Goal: Task Accomplishment & Management: Use online tool/utility

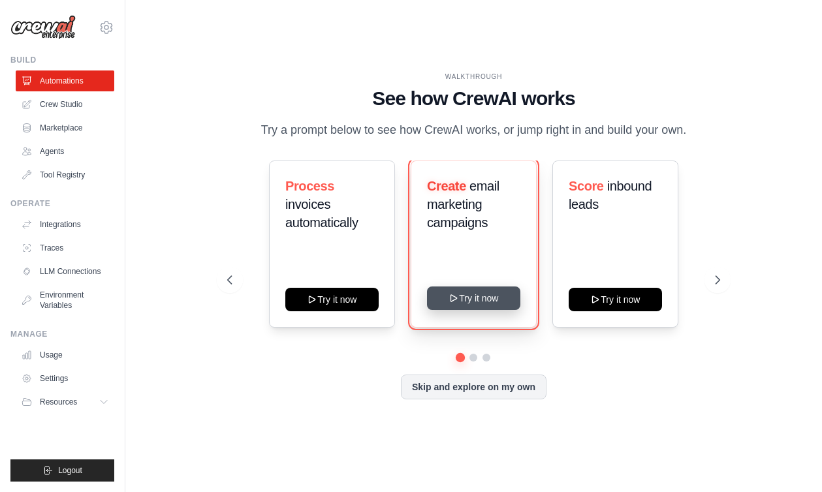
click at [475, 297] on button "Try it now" at bounding box center [473, 299] width 93 height 24
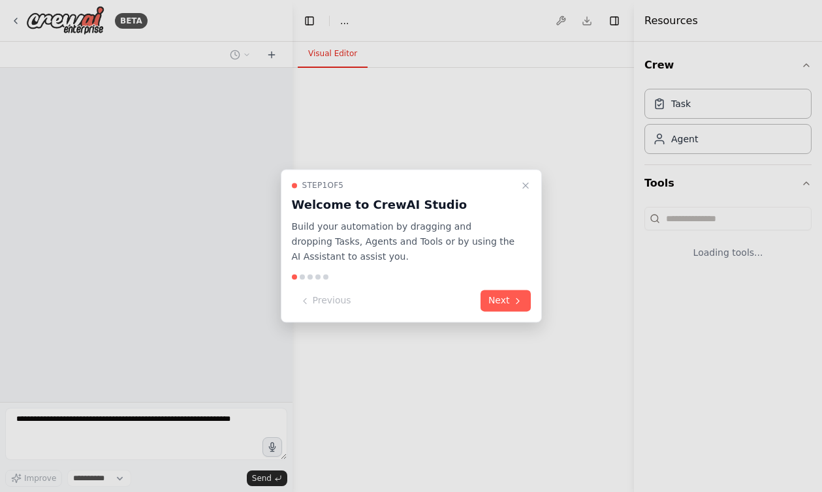
select select "****"
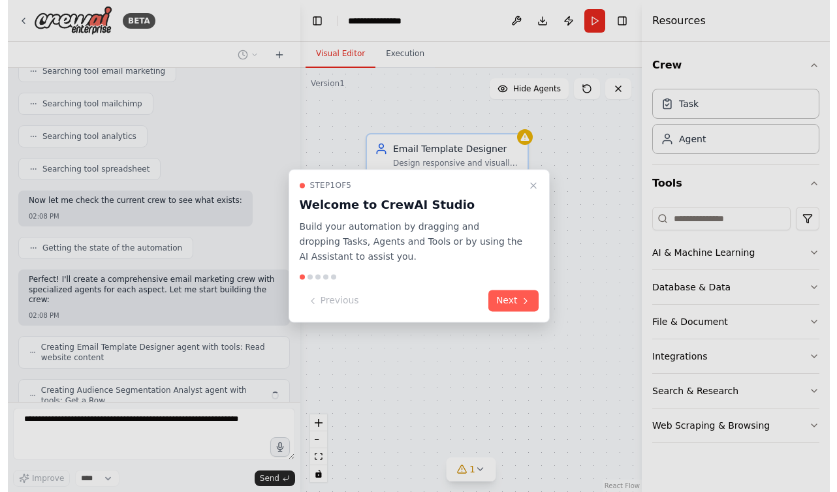
scroll to position [317, 0]
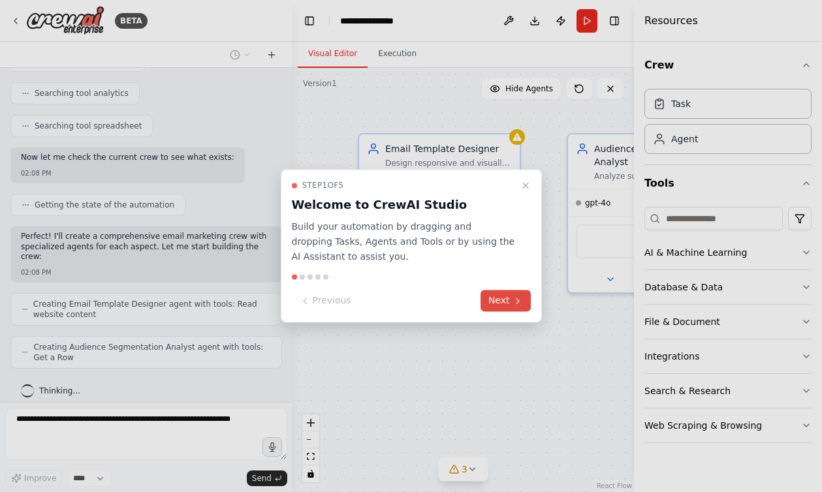
click at [510, 303] on button "Next" at bounding box center [506, 302] width 50 height 22
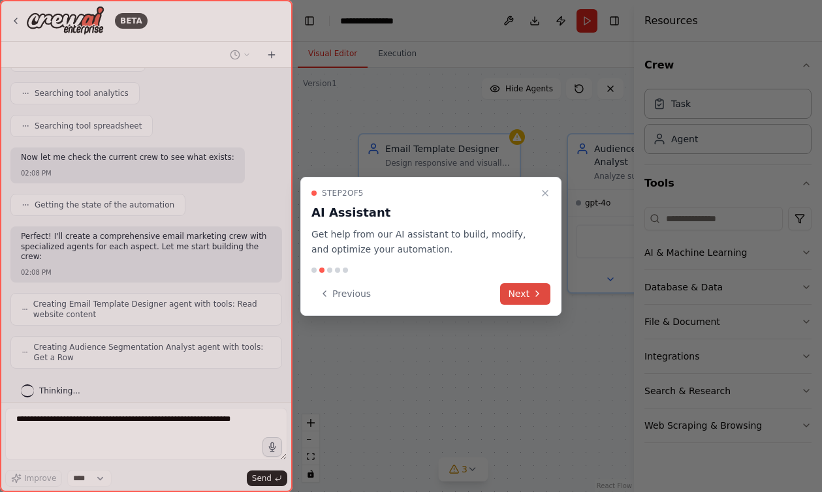
click at [518, 291] on button "Next" at bounding box center [525, 294] width 50 height 22
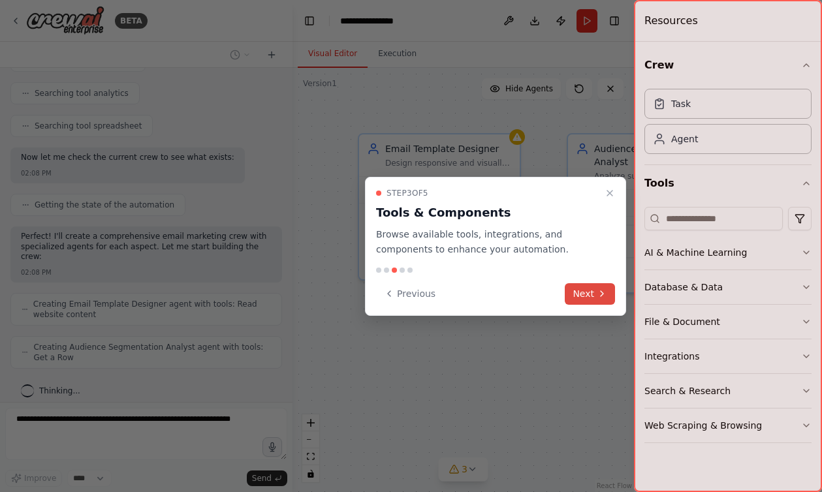
click at [590, 296] on button "Next" at bounding box center [590, 294] width 50 height 22
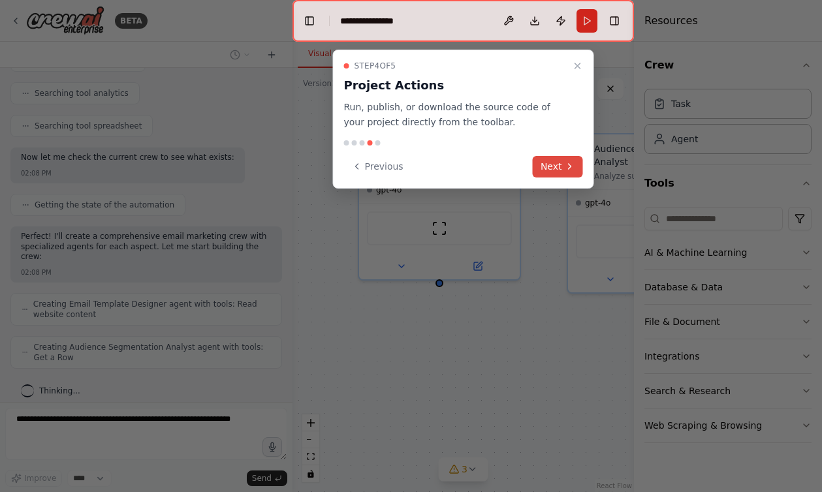
click at [553, 167] on button "Next" at bounding box center [558, 167] width 50 height 22
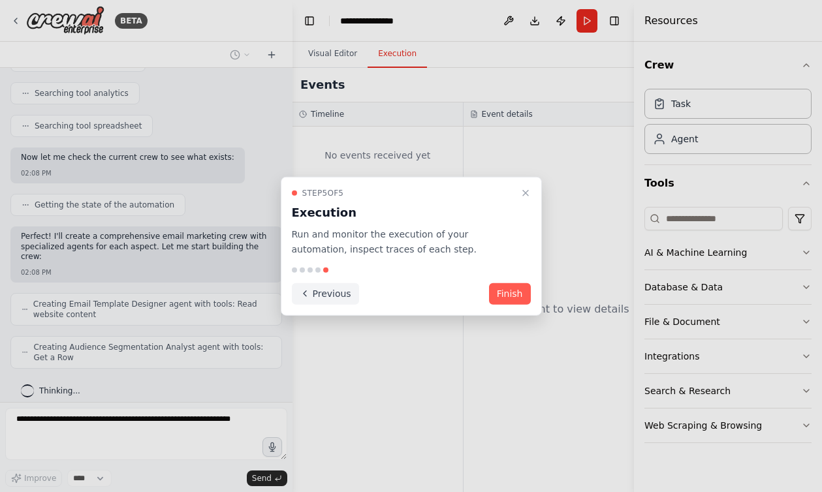
click at [323, 294] on button "Previous" at bounding box center [325, 294] width 67 height 22
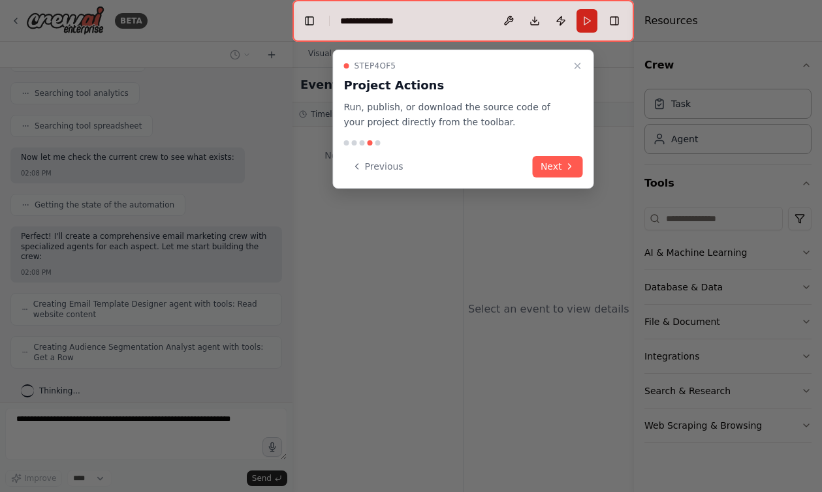
click at [561, 168] on button "Next" at bounding box center [558, 167] width 50 height 22
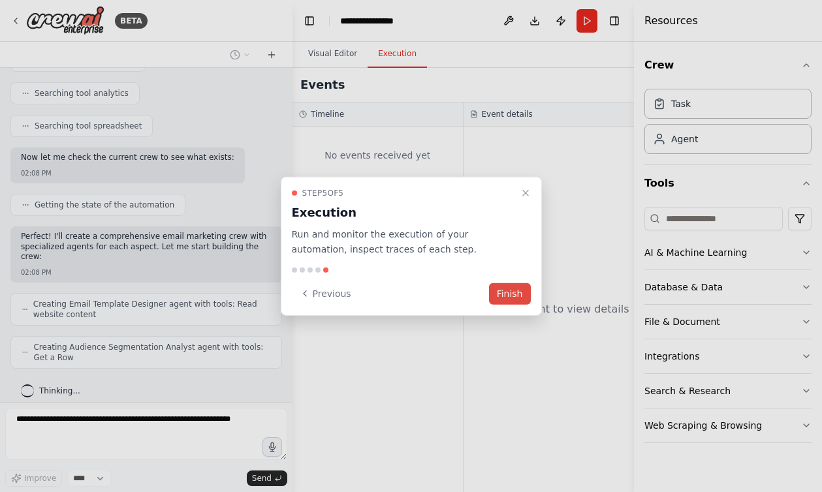
click at [518, 294] on button "Finish" at bounding box center [510, 294] width 42 height 22
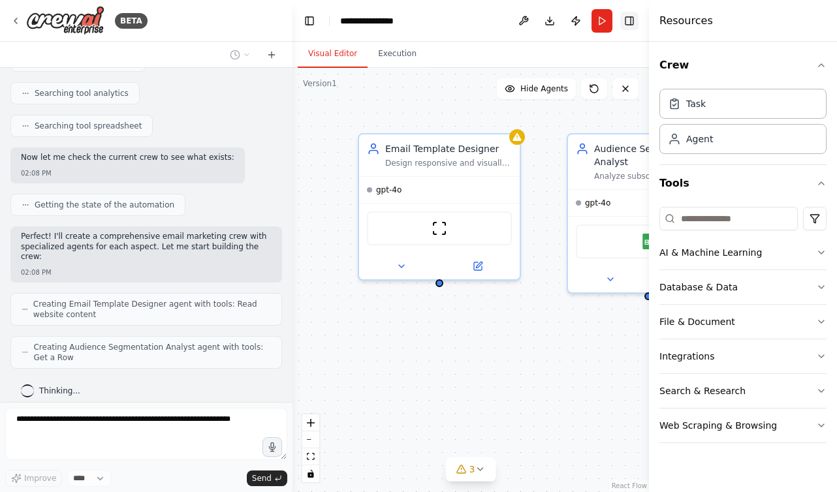
click at [628, 22] on button "Toggle Right Sidebar" at bounding box center [629, 21] width 18 height 18
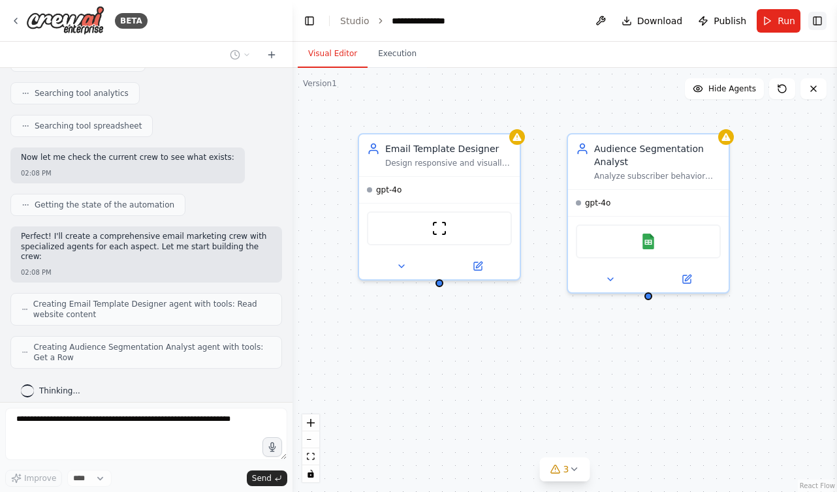
click at [821, 23] on button "Toggle Right Sidebar" at bounding box center [817, 21] width 18 height 18
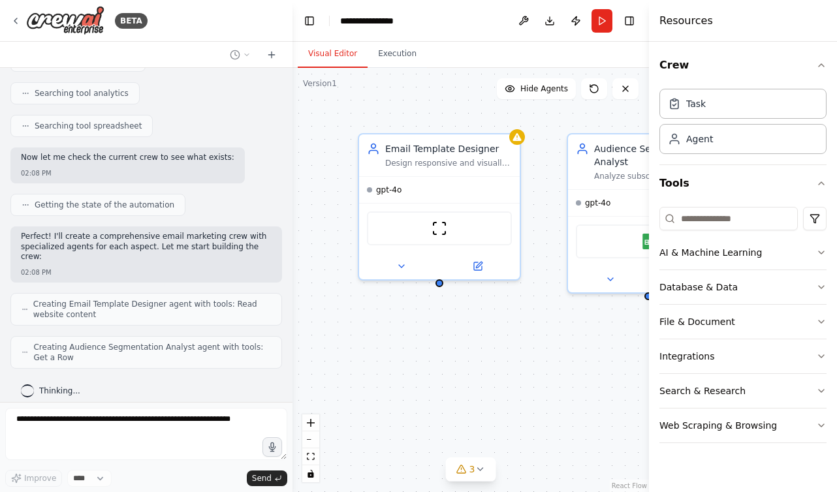
scroll to position [360, 0]
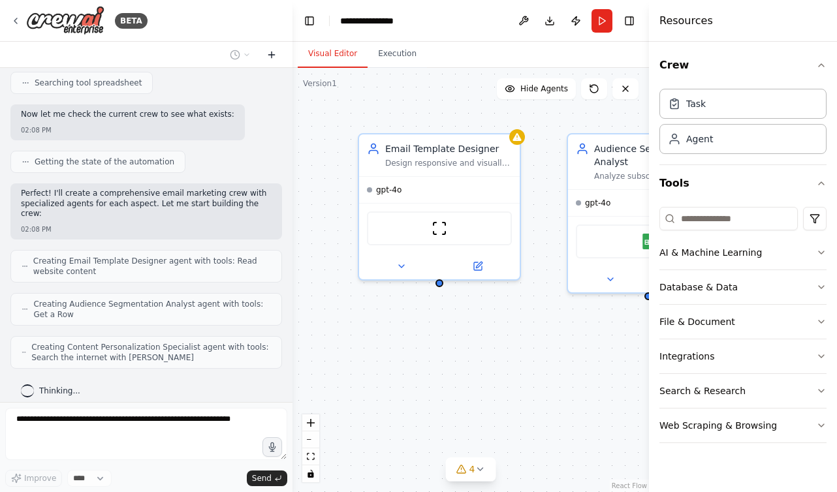
click at [270, 55] on icon at bounding box center [271, 55] width 10 height 10
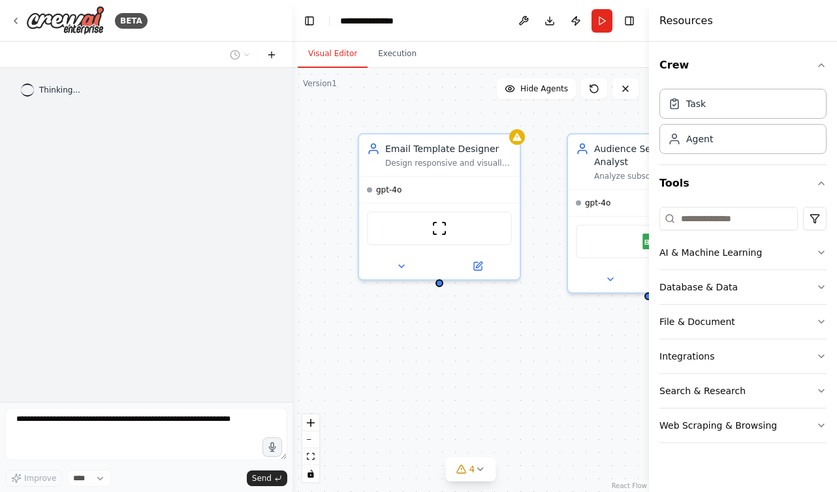
scroll to position [0, 0]
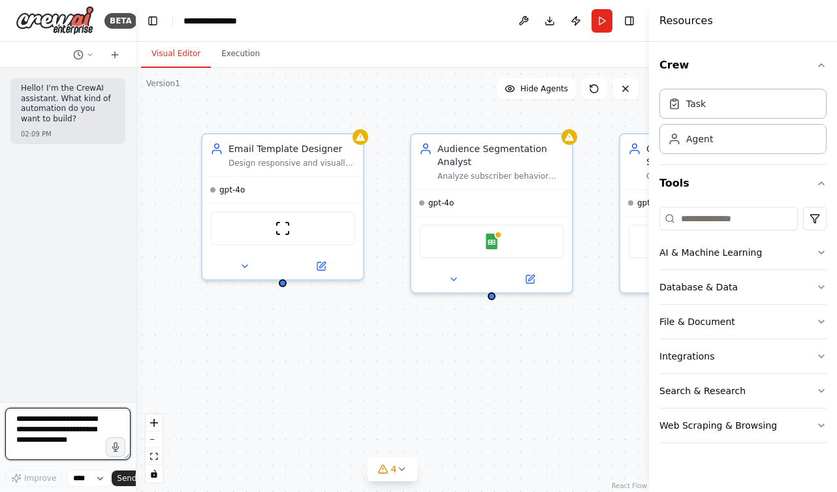
drag, startPoint x: 292, startPoint y: 270, endPoint x: 96, endPoint y: 276, distance: 196.0
click at [96, 276] on div "BETA Hello! I'm the CrewAI assistant. What kind of automation do you want to bu…" at bounding box center [68, 246] width 136 height 492
click at [225, 53] on button "Execution" at bounding box center [240, 53] width 59 height 27
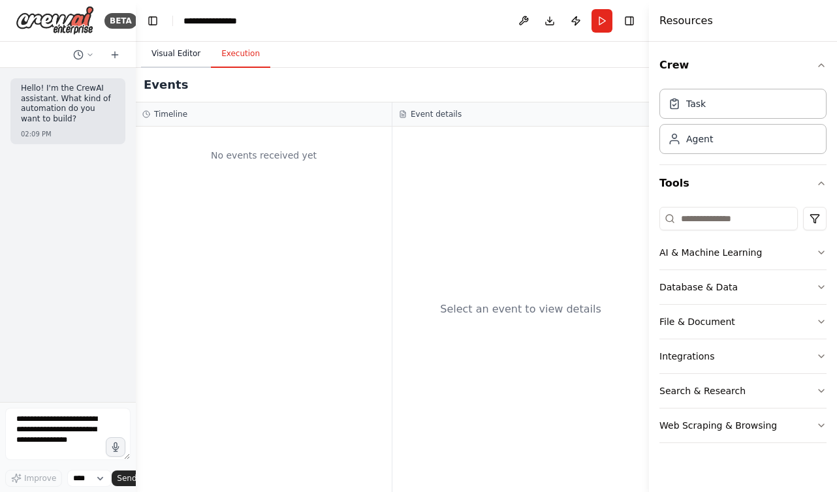
click at [172, 57] on button "Visual Editor" at bounding box center [176, 53] width 70 height 27
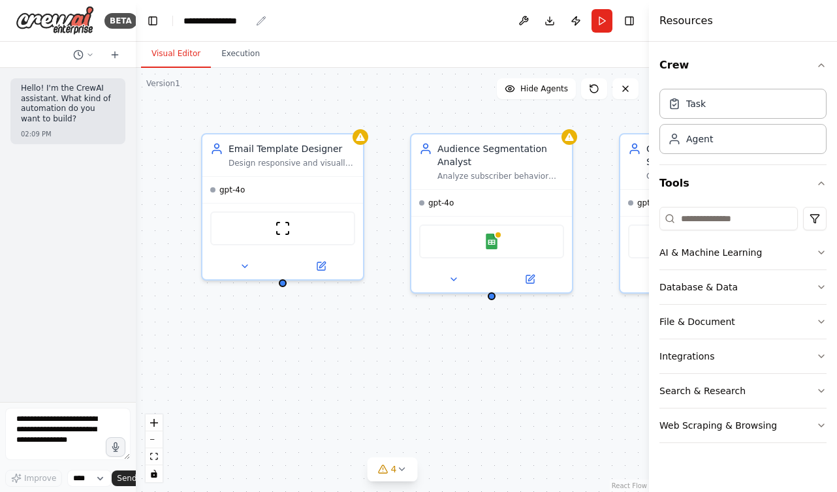
click at [204, 18] on div "**********" at bounding box center [216, 20] width 67 height 13
click at [242, 20] on div "**********" at bounding box center [232, 20] width 98 height 13
click at [253, 22] on div "**********" at bounding box center [232, 20] width 98 height 13
click at [220, 17] on div "**********" at bounding box center [232, 20] width 98 height 13
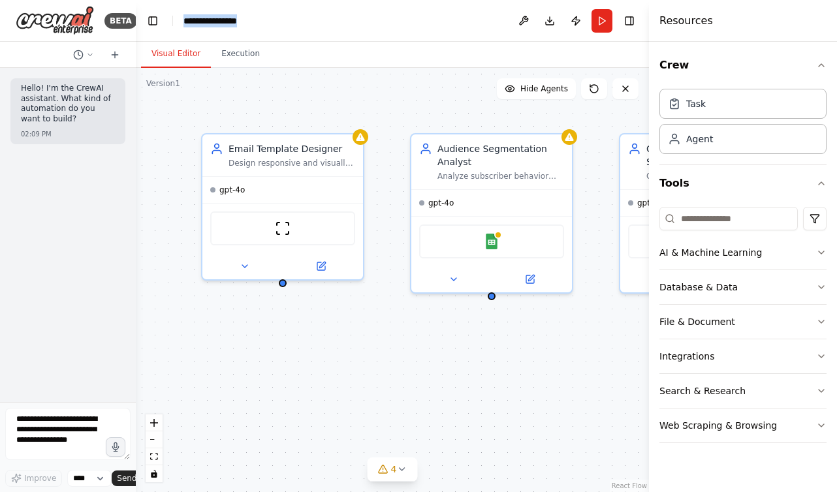
click at [220, 17] on div "**********" at bounding box center [232, 20] width 98 height 13
click at [217, 19] on div "**********" at bounding box center [232, 20] width 98 height 13
click at [523, 18] on button at bounding box center [523, 21] width 21 height 24
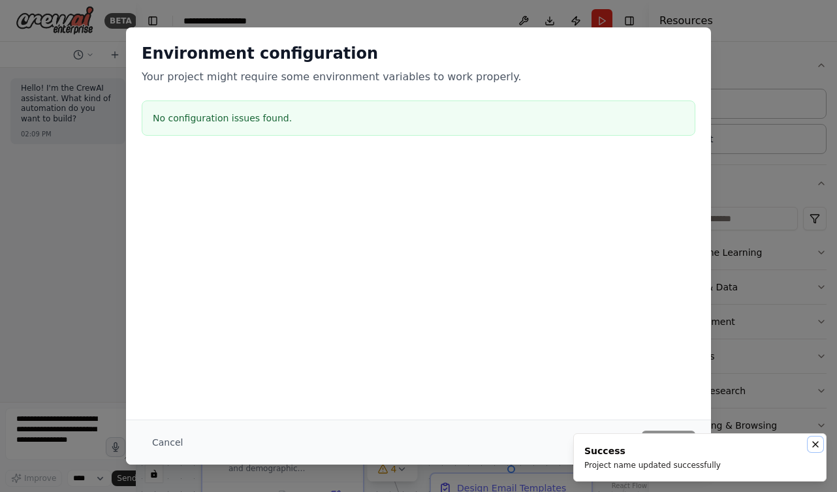
click at [821, 442] on button "Notifications (F8)" at bounding box center [816, 445] width 16 height 16
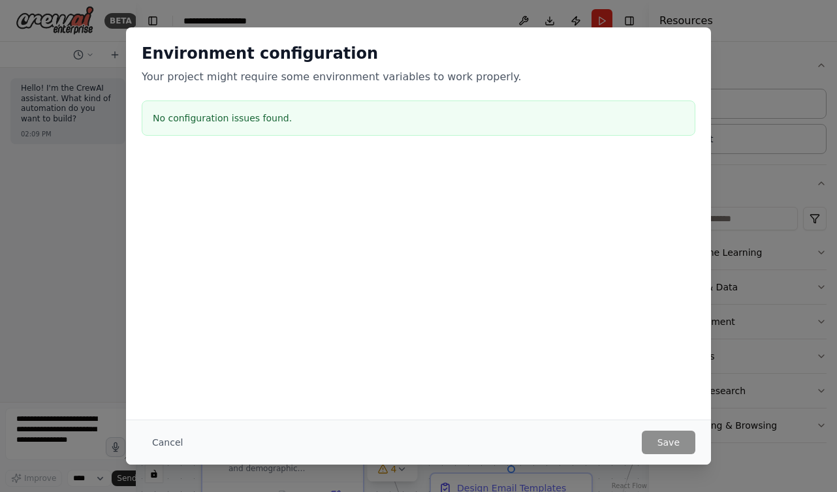
click at [163, 439] on button "Cancel" at bounding box center [168, 443] width 52 height 24
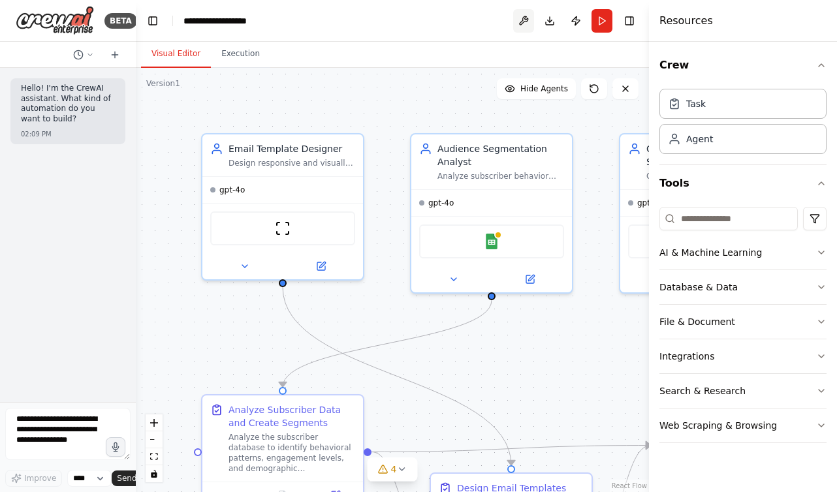
click at [526, 19] on button at bounding box center [523, 21] width 21 height 24
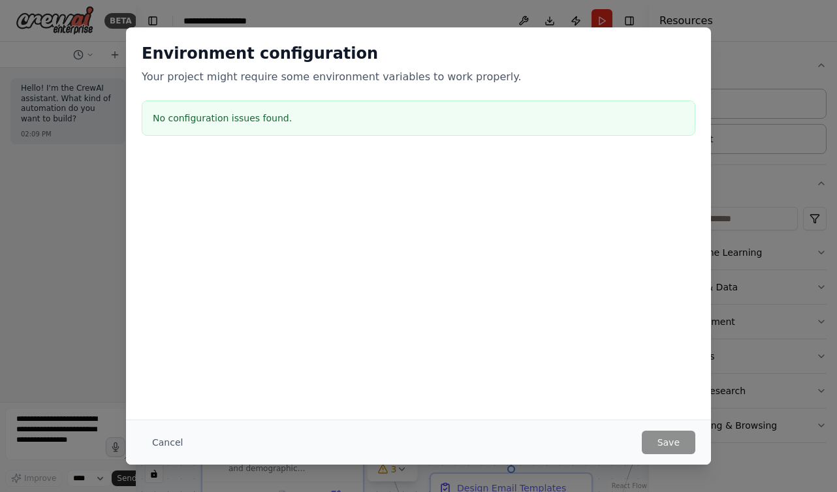
drag, startPoint x: 161, startPoint y: 439, endPoint x: 174, endPoint y: 421, distance: 22.9
click at [160, 439] on button "Cancel" at bounding box center [168, 443] width 52 height 24
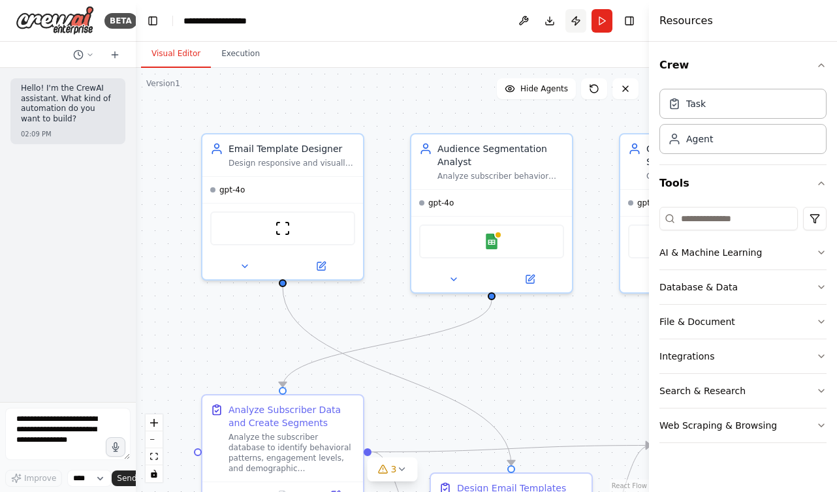
click at [577, 20] on button "Publish" at bounding box center [575, 21] width 21 height 24
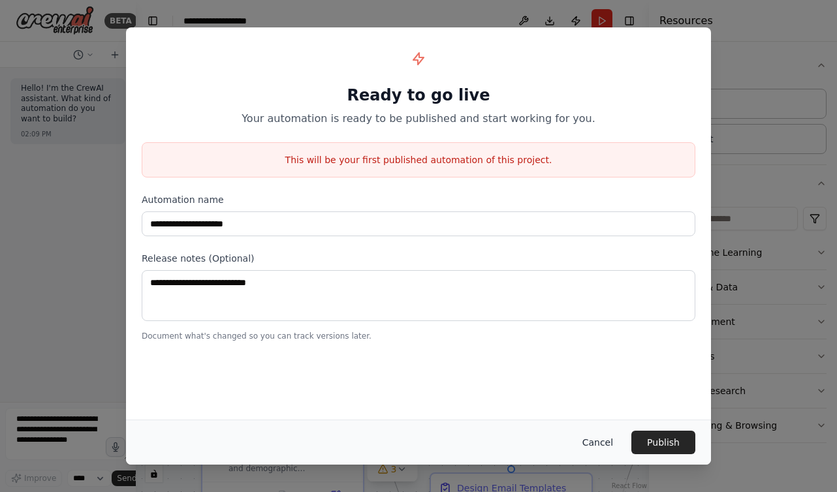
click at [594, 445] on button "Cancel" at bounding box center [598, 443] width 52 height 24
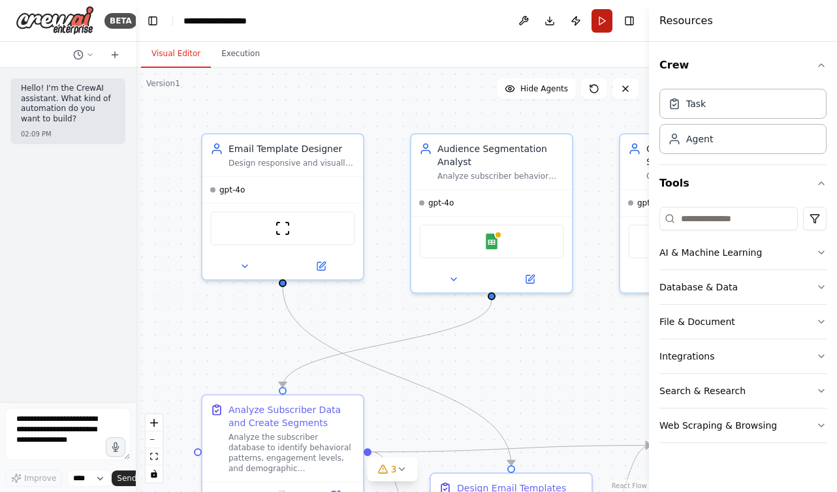
click at [601, 21] on button "Run" at bounding box center [602, 21] width 21 height 24
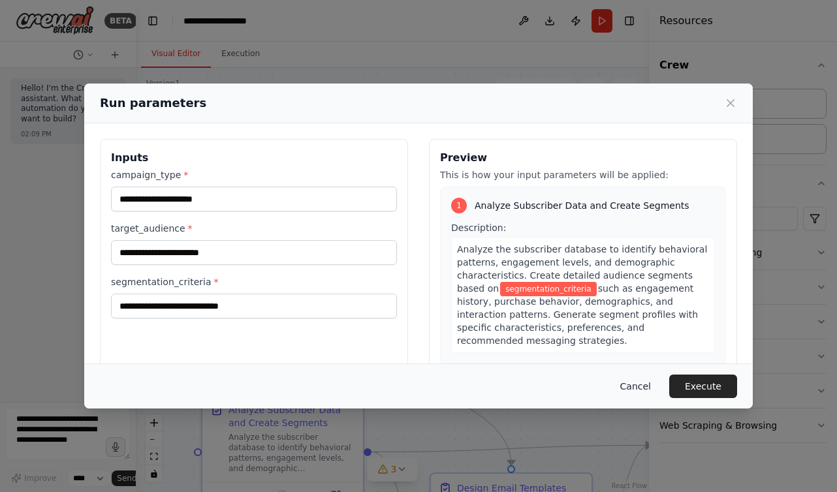
click at [637, 391] on button "Cancel" at bounding box center [636, 387] width 52 height 24
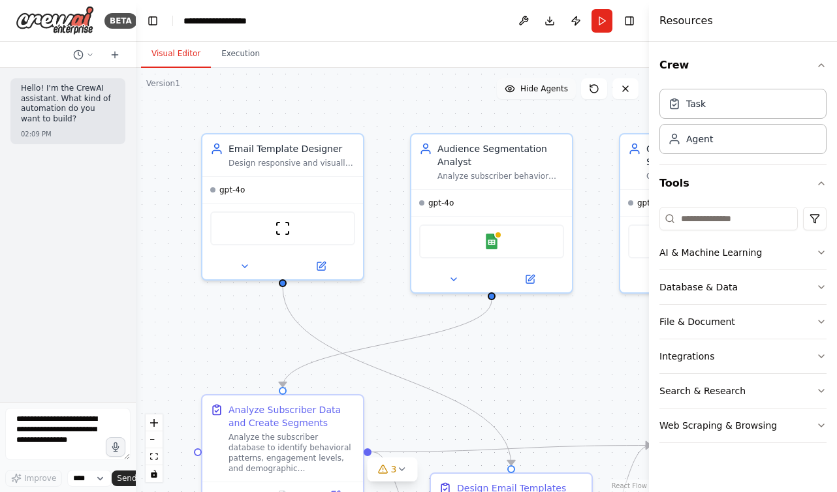
click at [549, 88] on span "Hide Agents" at bounding box center [544, 89] width 48 height 10
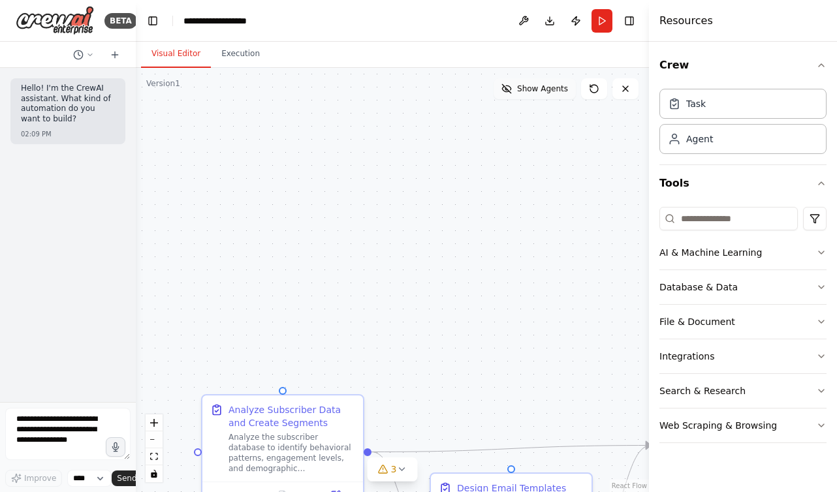
click at [549, 88] on span "Show Agents" at bounding box center [542, 89] width 51 height 10
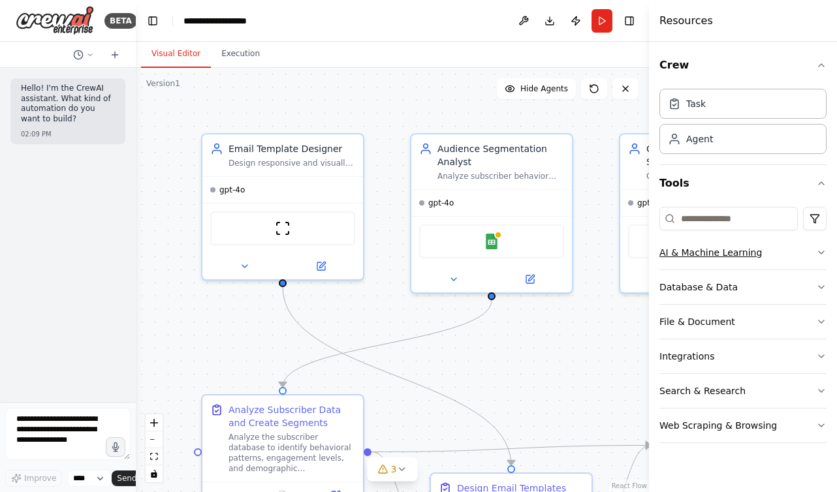
click at [731, 254] on div "AI & Machine Learning" at bounding box center [710, 252] width 103 height 13
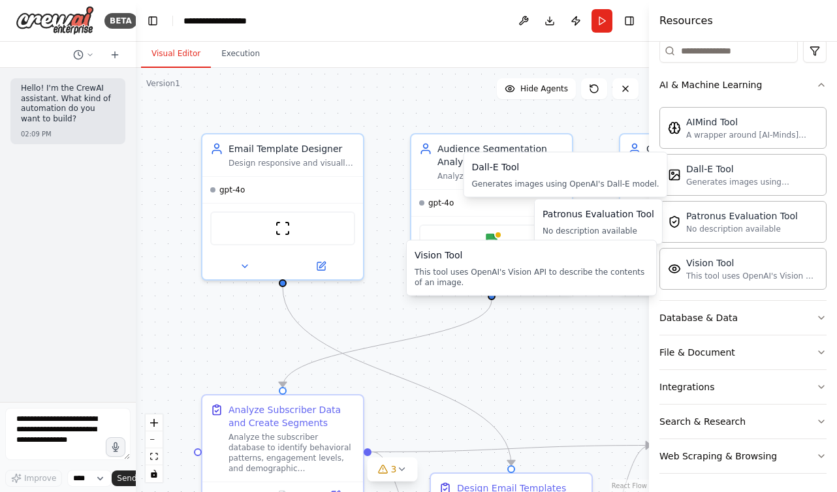
scroll to position [170, 0]
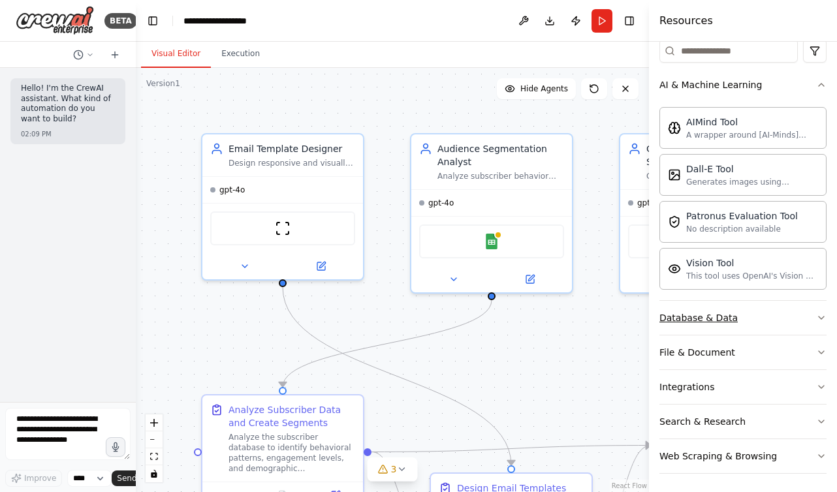
click at [793, 315] on button "Database & Data" at bounding box center [742, 318] width 167 height 34
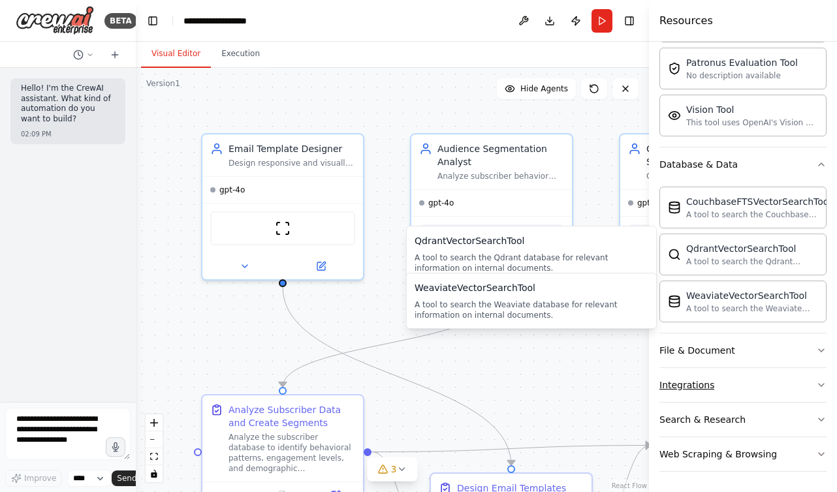
scroll to position [322, 0]
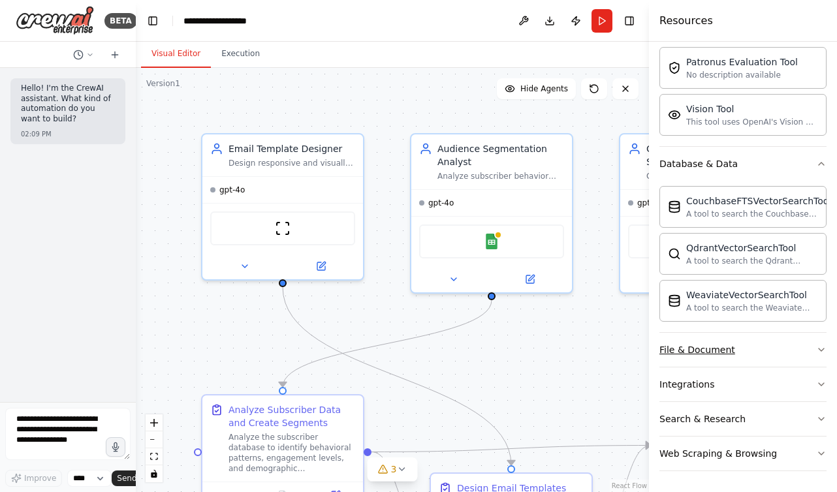
click at [729, 347] on div "File & Document" at bounding box center [697, 349] width 76 height 13
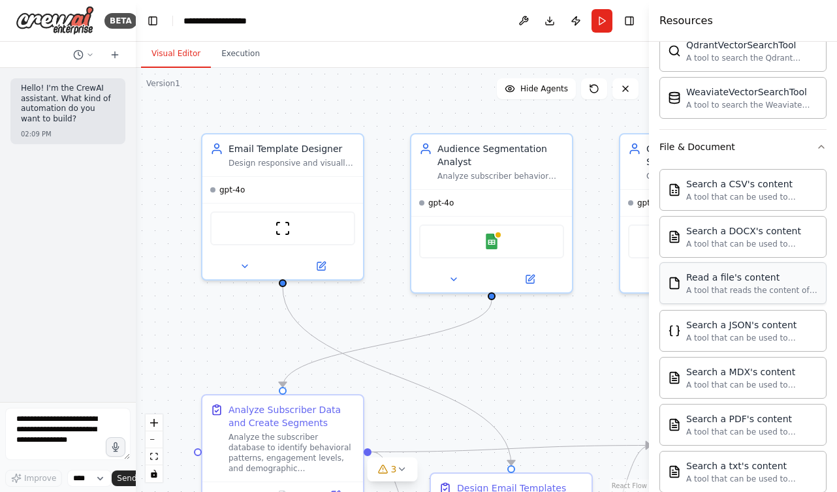
scroll to position [708, 0]
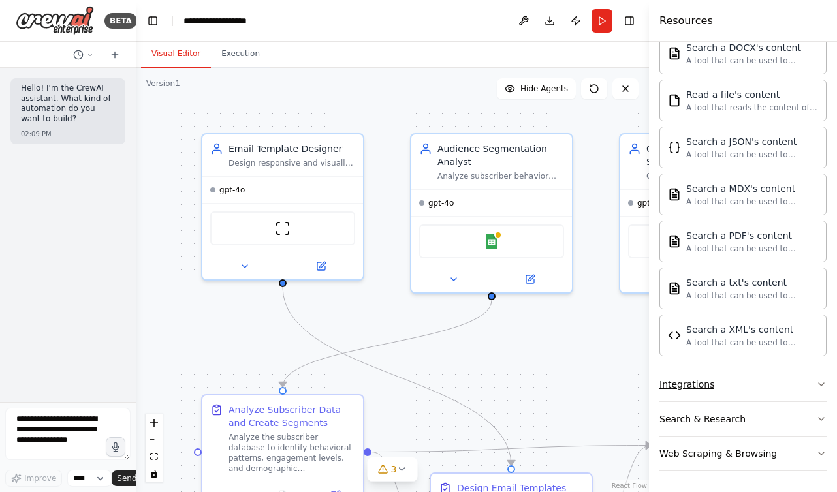
click at [740, 387] on button "Integrations" at bounding box center [742, 385] width 167 height 34
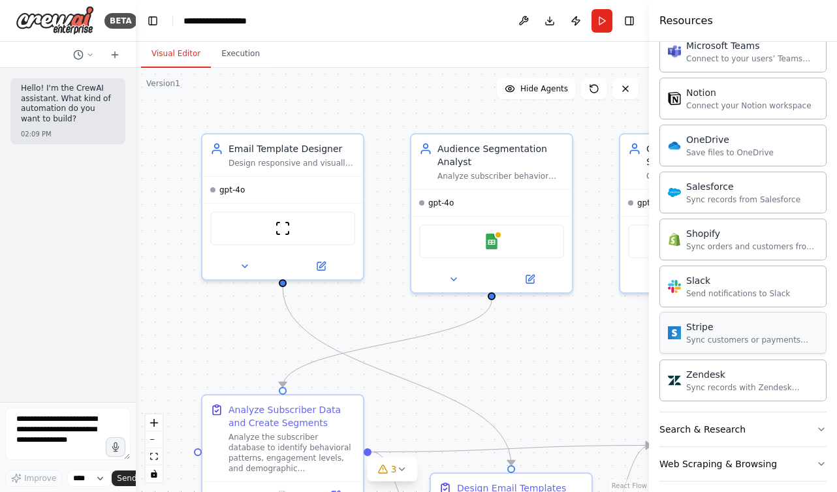
scroll to position [1706, 0]
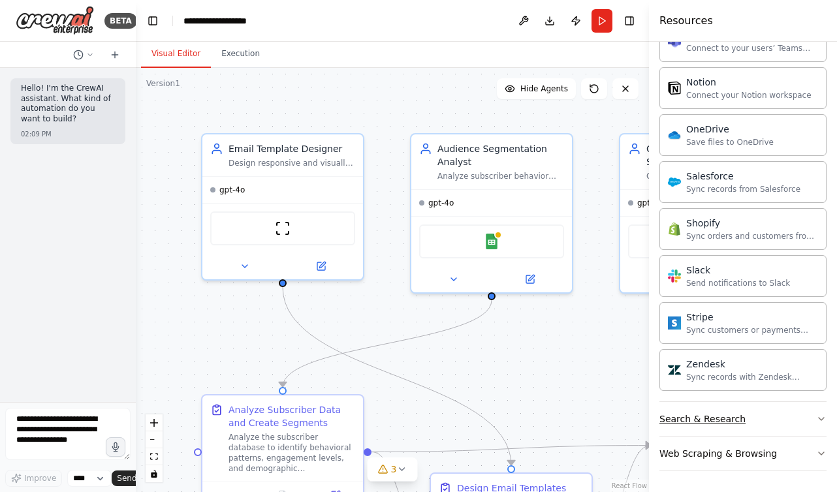
click at [753, 419] on button "Search & Research" at bounding box center [742, 419] width 167 height 34
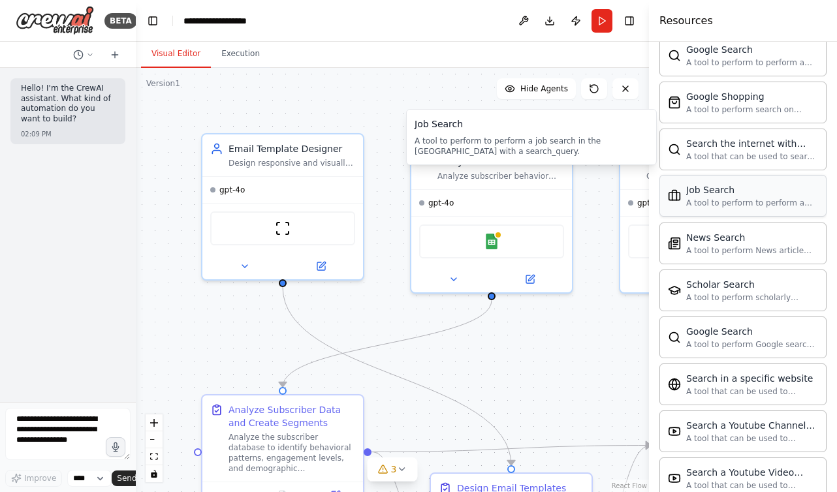
scroll to position [2375, 0]
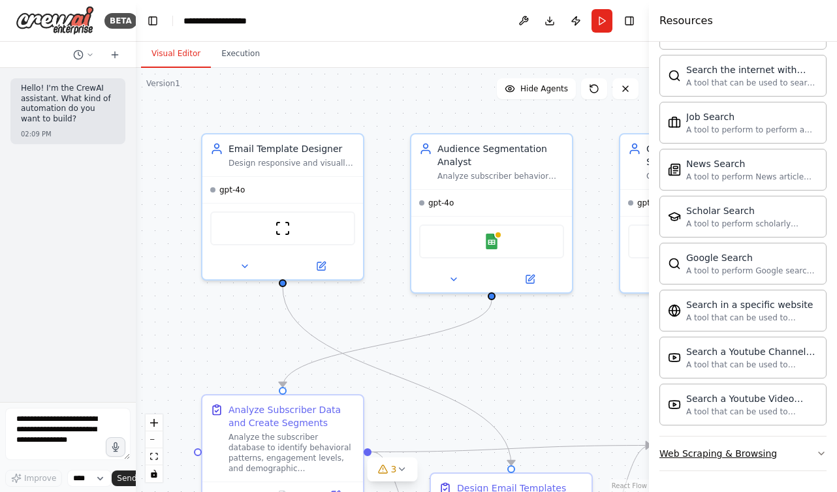
click at [731, 453] on div "Web Scraping & Browsing" at bounding box center [718, 453] width 118 height 13
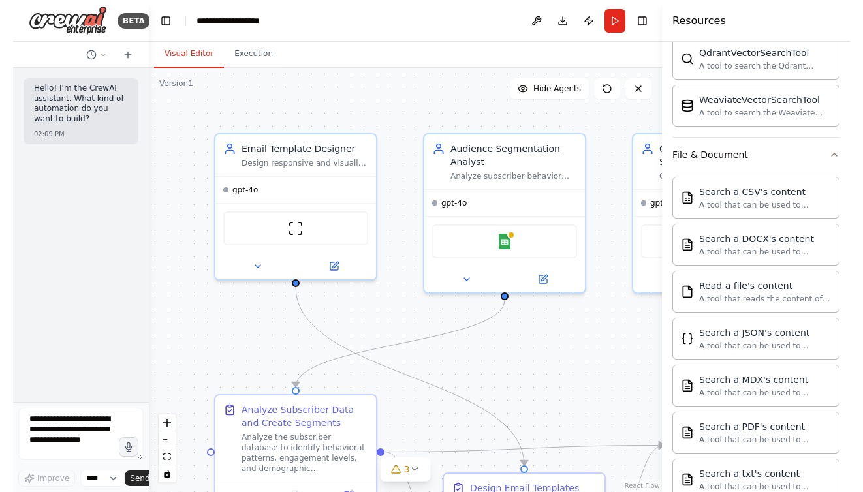
scroll to position [0, 0]
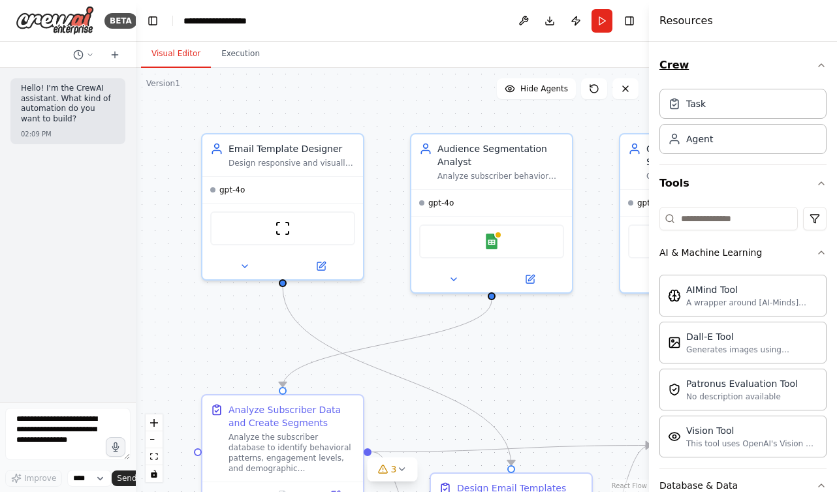
click at [816, 63] on icon "button" at bounding box center [821, 65] width 10 height 10
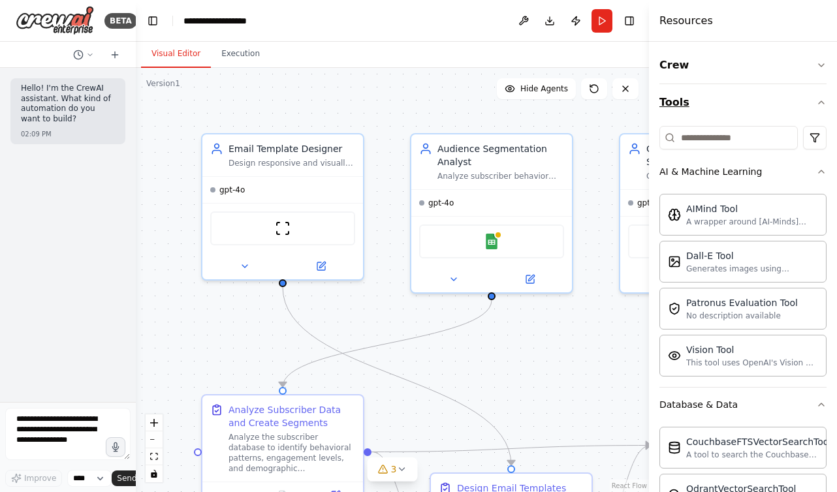
click at [816, 99] on icon "button" at bounding box center [821, 102] width 10 height 10
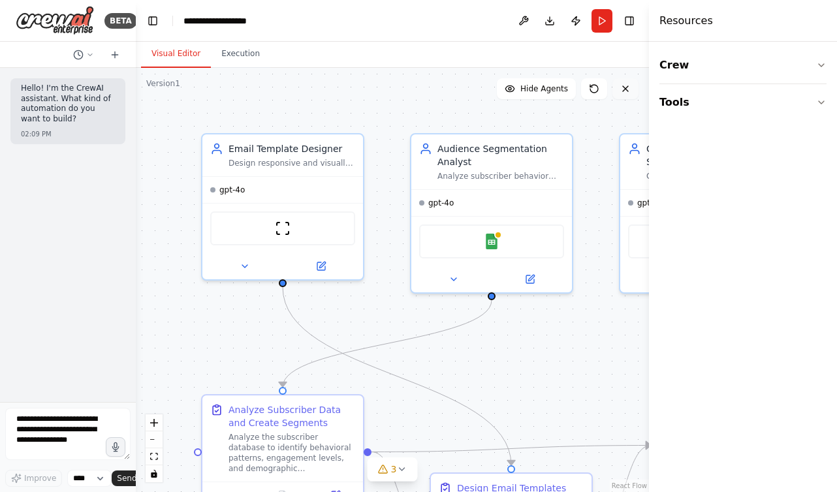
click at [624, 92] on icon at bounding box center [625, 89] width 10 height 10
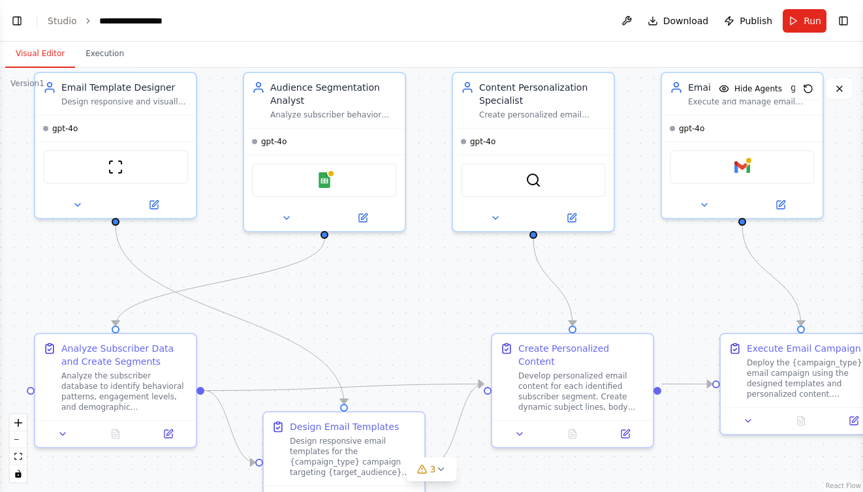
drag, startPoint x: 163, startPoint y: 100, endPoint x: 132, endPoint y: 39, distance: 68.9
click at [132, 39] on main "**********" at bounding box center [431, 246] width 863 height 492
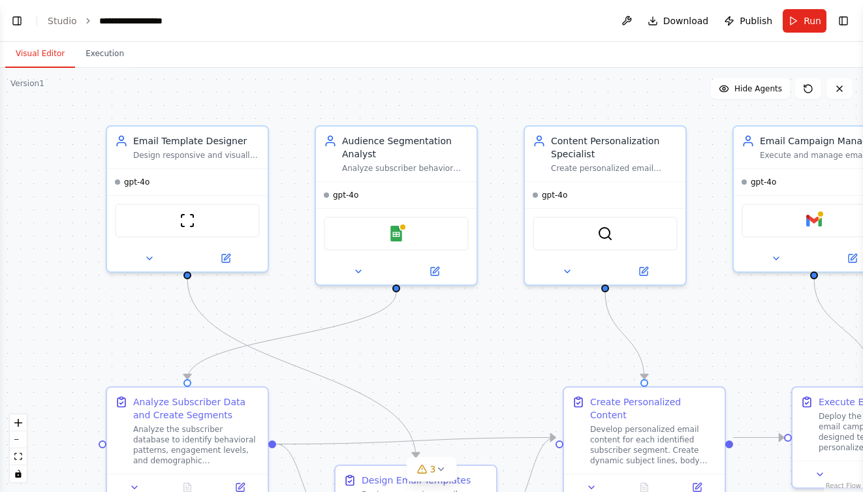
drag, startPoint x: 252, startPoint y: 311, endPoint x: 324, endPoint y: 364, distance: 89.6
click at [324, 364] on div ".deletable-edge-delete-btn { width: 20px; height: 20px; border: 0px solid #ffff…" at bounding box center [431, 280] width 863 height 424
click at [190, 142] on div "Email Template Designer" at bounding box center [196, 138] width 127 height 13
click at [217, 157] on div "Design responsive and visually appealing email templates for {campaign_type} ca…" at bounding box center [196, 153] width 127 height 10
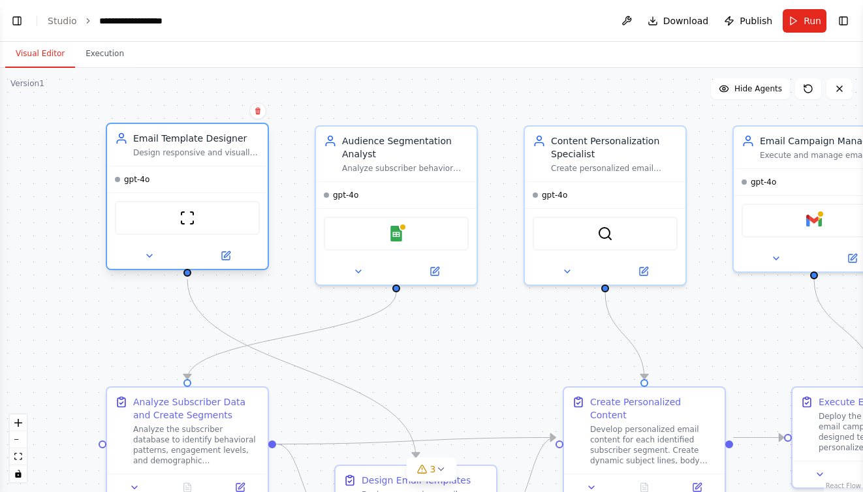
click at [116, 140] on icon at bounding box center [121, 138] width 13 height 13
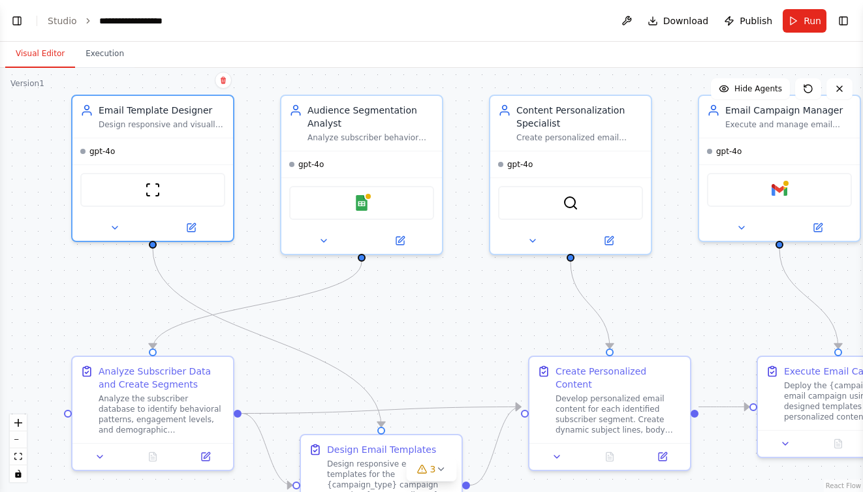
drag, startPoint x: 264, startPoint y: 317, endPoint x: 230, endPoint y: 286, distance: 46.2
click at [230, 286] on div ".deletable-edge-delete-btn { width: 20px; height: 20px; border: 0px solid #ffff…" at bounding box center [431, 280] width 863 height 424
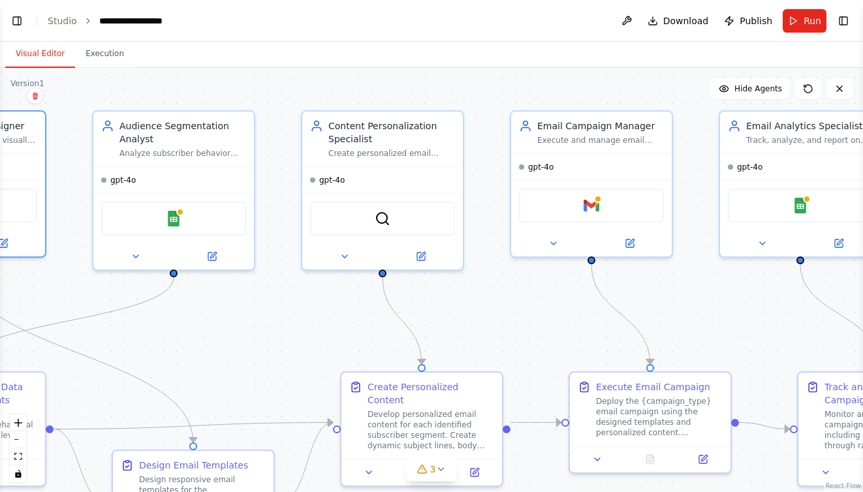
drag, startPoint x: 487, startPoint y: 207, endPoint x: 298, endPoint y: 223, distance: 190.0
click at [298, 223] on div ".deletable-edge-delete-btn { width: 20px; height: 20px; border: 0px solid #ffff…" at bounding box center [431, 280] width 863 height 424
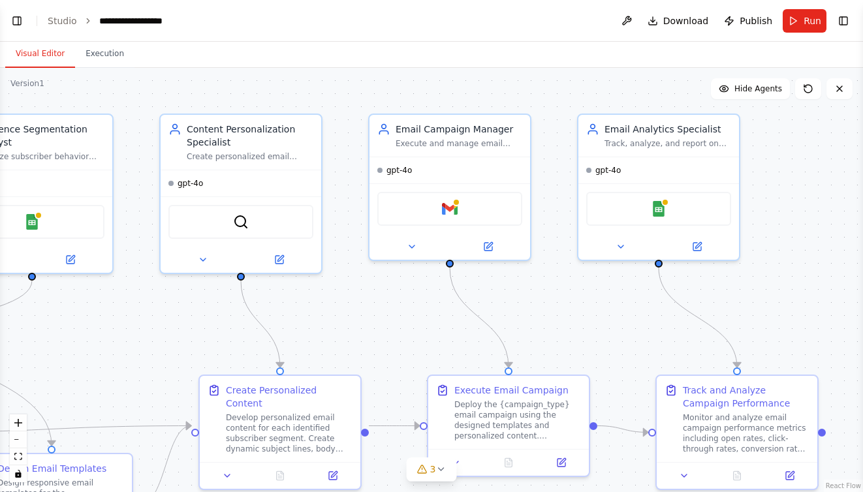
drag, startPoint x: 501, startPoint y: 178, endPoint x: 359, endPoint y: 181, distance: 141.7
click at [360, 181] on div ".deletable-edge-delete-btn { width: 20px; height: 20px; border: 0px solid #ffff…" at bounding box center [431, 280] width 863 height 424
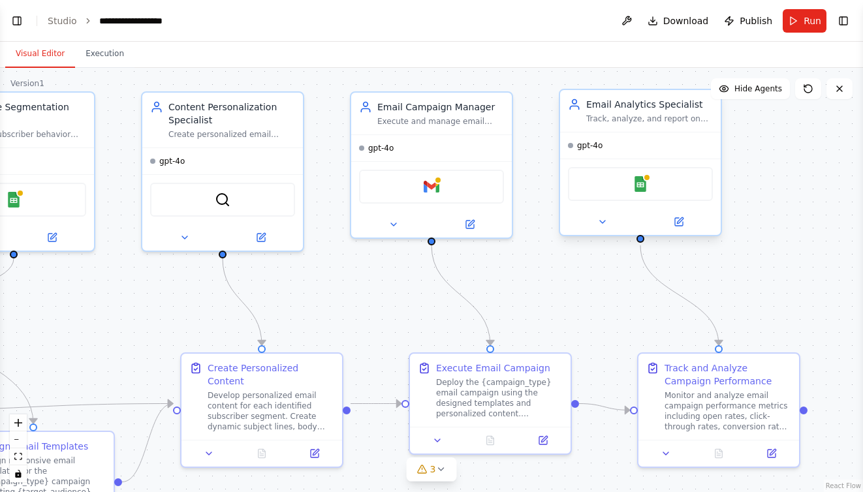
drag, startPoint x: 565, startPoint y: 162, endPoint x: 705, endPoint y: 152, distance: 140.1
click at [687, 150] on div ".deletable-edge-delete-btn { width: 20px; height: 20px; border: 0px solid #ffff…" at bounding box center [431, 280] width 863 height 424
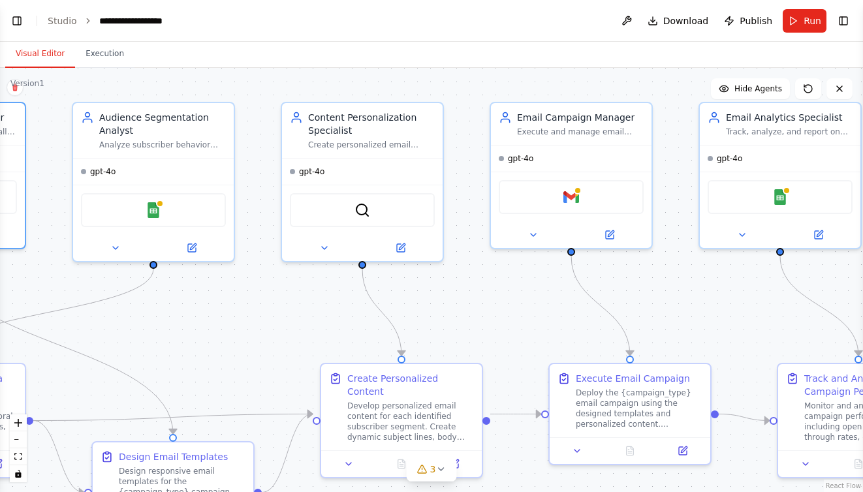
drag, startPoint x: 237, startPoint y: 327, endPoint x: 428, endPoint y: 314, distance: 191.1
click at [412, 314] on div ".deletable-edge-delete-btn { width: 20px; height: 20px; border: 0px solid #ffff…" at bounding box center [431, 280] width 863 height 424
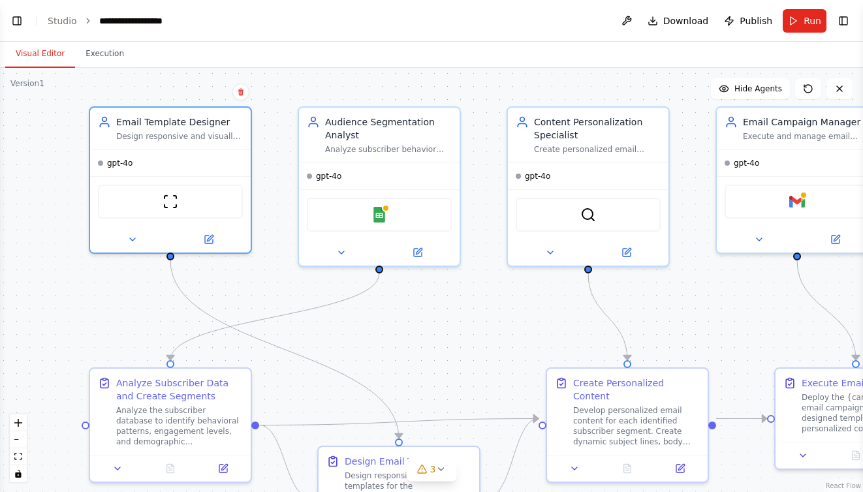
drag, startPoint x: 155, startPoint y: 279, endPoint x: 206, endPoint y: 297, distance: 53.9
click at [206, 297] on div ".deletable-edge-delete-btn { width: 20px; height: 20px; border: 0px solid #ffff…" at bounding box center [431, 280] width 863 height 424
drag, startPoint x: 190, startPoint y: 338, endPoint x: 210, endPoint y: 259, distance: 80.9
click at [210, 259] on div ".deletable-edge-delete-btn { width: 20px; height: 20px; border: 0px solid #ffff…" at bounding box center [431, 280] width 863 height 424
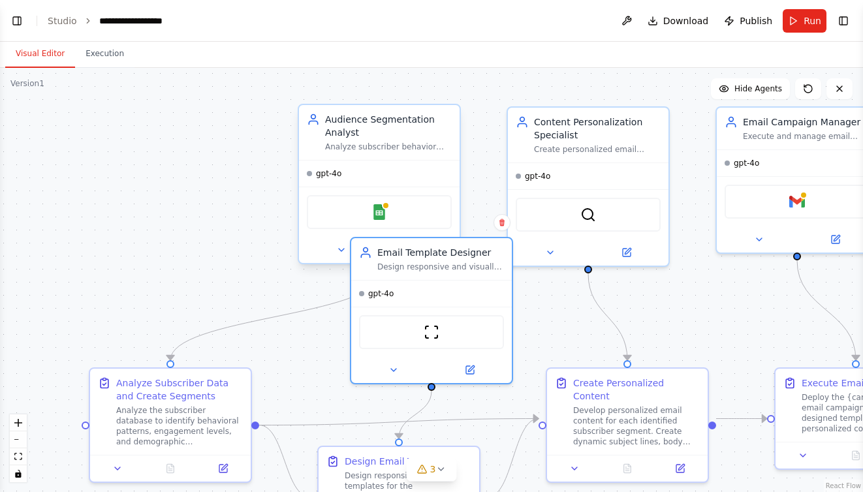
drag, startPoint x: 215, startPoint y: 153, endPoint x: 437, endPoint y: 216, distance: 231.3
click at [487, 291] on div "gpt-4o" at bounding box center [431, 294] width 161 height 26
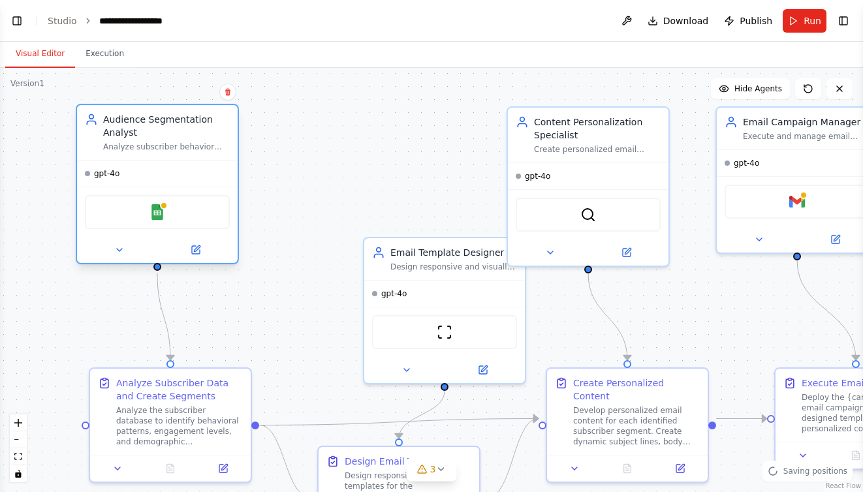
drag, startPoint x: 386, startPoint y: 138, endPoint x: 166, endPoint y: 144, distance: 220.1
click at [166, 144] on div "Audience Segmentation Analyst Analyze subscriber behavior data and segment audi…" at bounding box center [166, 132] width 127 height 39
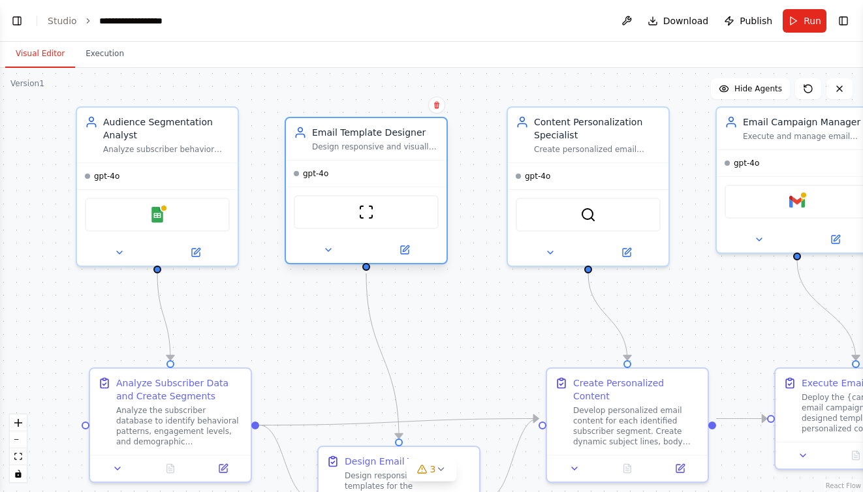
drag, startPoint x: 394, startPoint y: 249, endPoint x: 317, endPoint y: 127, distance: 144.9
click at [317, 127] on div "Email Template Designer" at bounding box center [375, 132] width 127 height 13
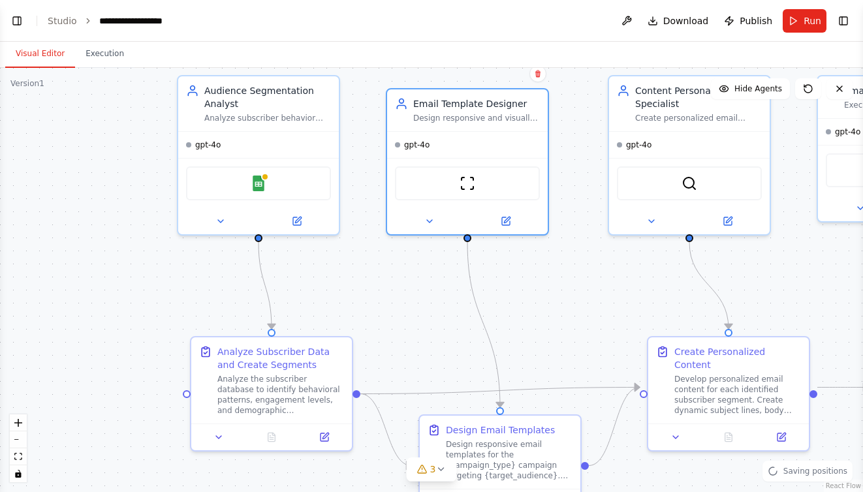
drag, startPoint x: 283, startPoint y: 344, endPoint x: 385, endPoint y: 313, distance: 105.9
click at [385, 313] on div ".deletable-edge-delete-btn { width: 20px; height: 20px; border: 0px solid #ffff…" at bounding box center [431, 280] width 863 height 424
click at [219, 439] on icon at bounding box center [218, 435] width 10 height 10
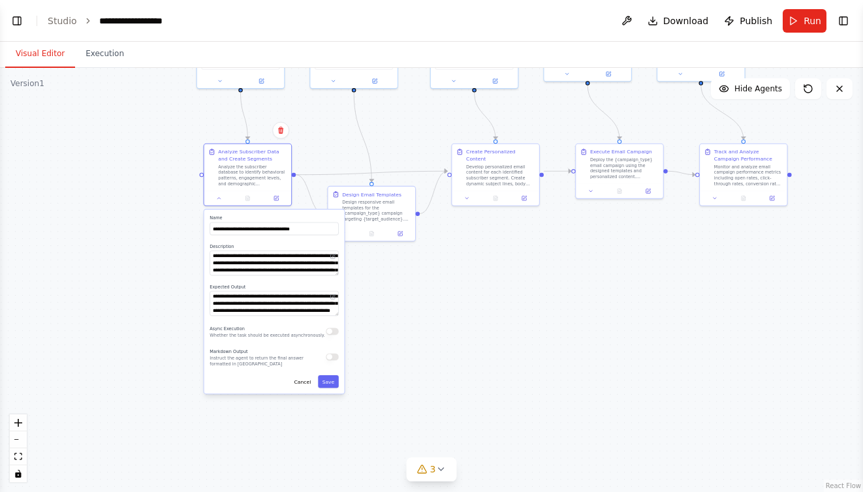
drag, startPoint x: 168, startPoint y: 368, endPoint x: 160, endPoint y: 157, distance: 211.0
click at [160, 157] on div ".deletable-edge-delete-btn { width: 20px; height: 20px; border: 0px solid #ffff…" at bounding box center [431, 280] width 863 height 424
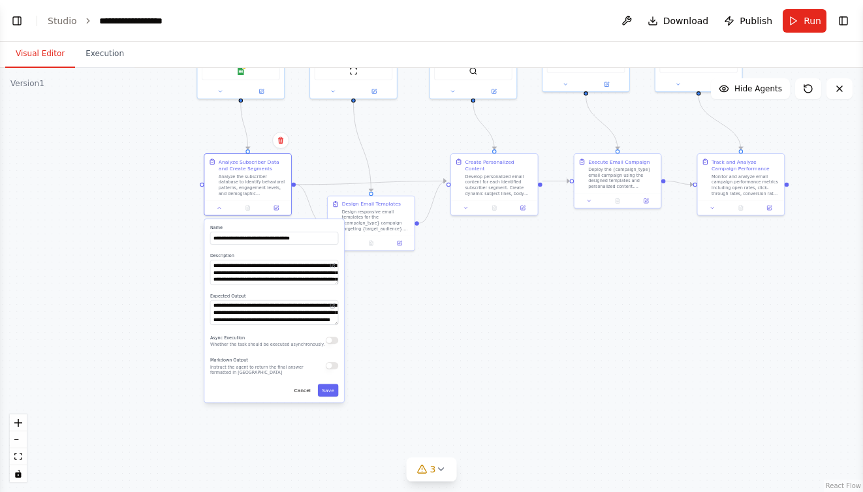
drag, startPoint x: 402, startPoint y: 334, endPoint x: 402, endPoint y: 345, distance: 11.1
click at [402, 345] on div ".deletable-edge-delete-btn { width: 20px; height: 20px; border: 0px solid #ffff…" at bounding box center [431, 280] width 863 height 424
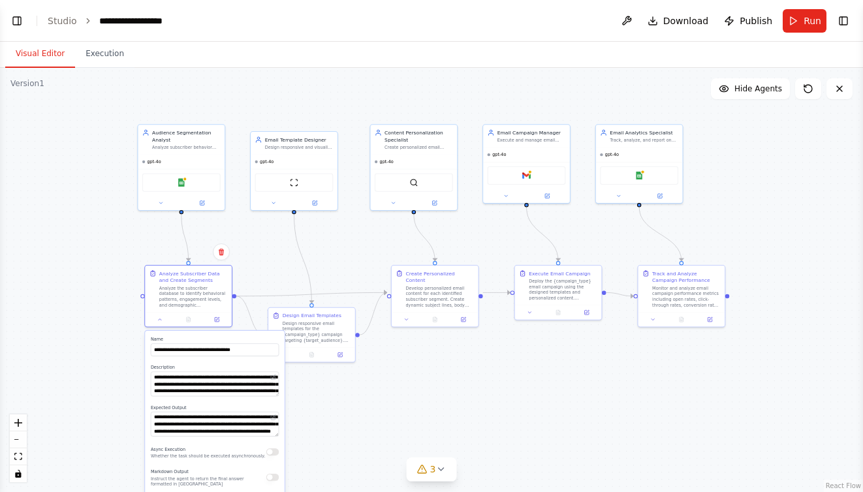
drag, startPoint x: 418, startPoint y: 304, endPoint x: 358, endPoint y: 413, distance: 124.7
click at [358, 413] on div ".deletable-edge-delete-btn { width: 20px; height: 20px; border: 0px solid #ffff…" at bounding box center [431, 280] width 863 height 424
click at [168, 185] on div "Google Sheets" at bounding box center [181, 181] width 78 height 18
click at [183, 182] on img at bounding box center [181, 181] width 8 height 8
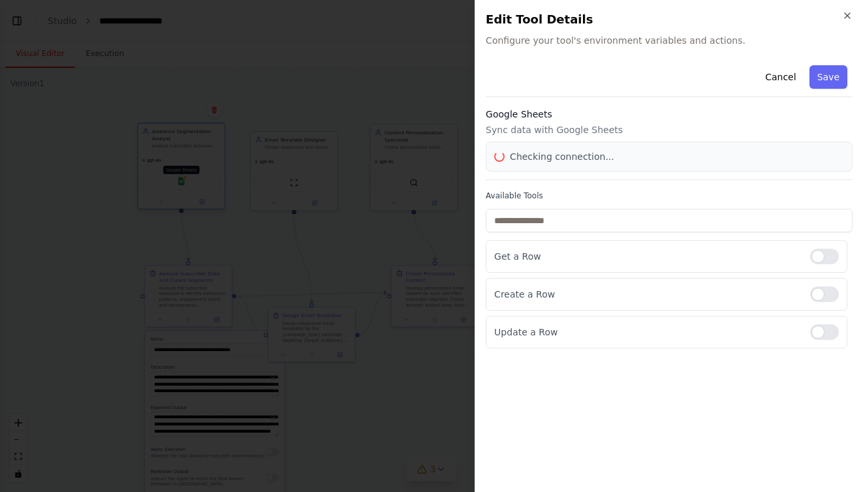
click at [183, 182] on div at bounding box center [431, 246] width 863 height 492
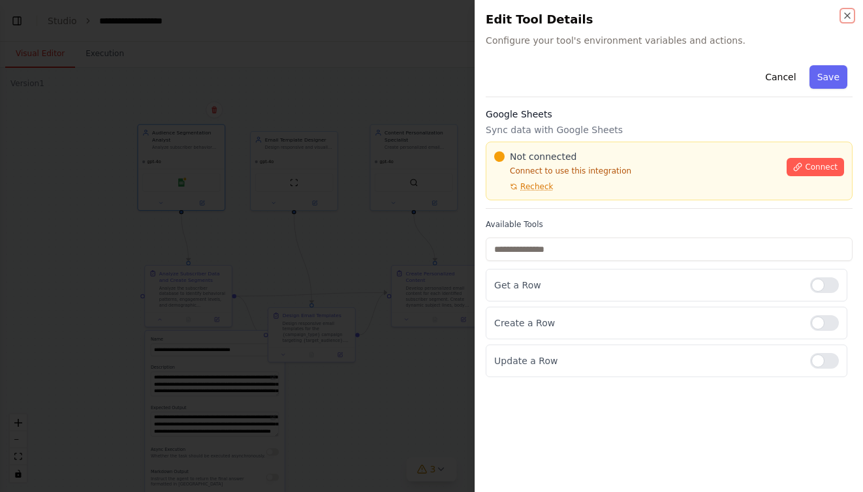
click at [821, 14] on icon "button" at bounding box center [847, 15] width 10 height 10
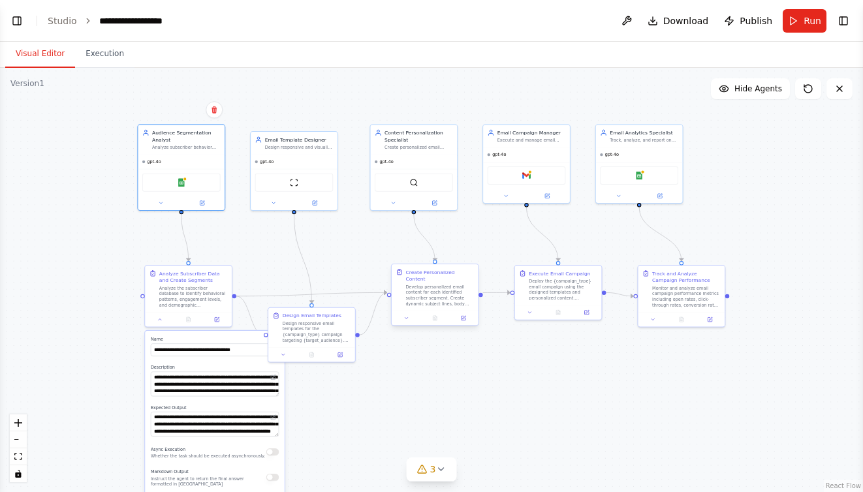
click at [430, 293] on div "Develop personalized email content for each identified subscriber segment. Crea…" at bounding box center [439, 295] width 69 height 23
click at [431, 291] on div "Develop personalized email content for each identified subscriber segment. Crea…" at bounding box center [439, 295] width 69 height 23
click at [427, 273] on div "Create Personalized Content" at bounding box center [439, 275] width 69 height 14
click at [403, 315] on icon at bounding box center [406, 318] width 6 height 6
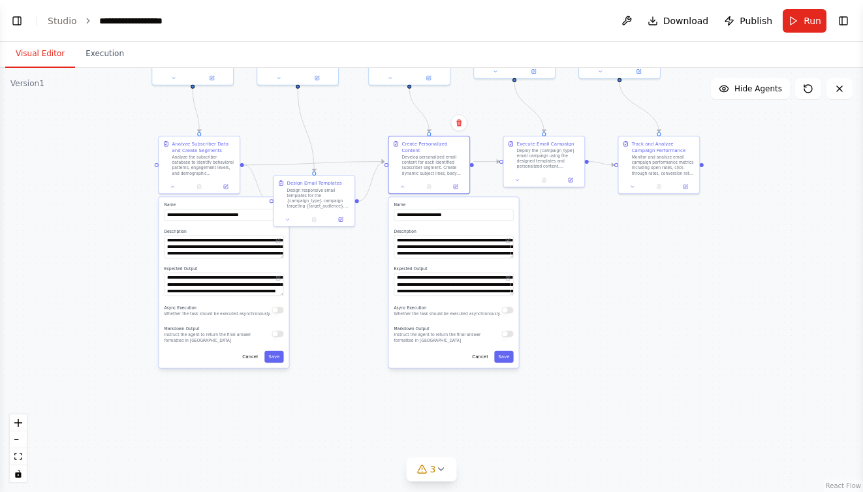
drag, startPoint x: 592, startPoint y: 397, endPoint x: 588, endPoint y: 259, distance: 138.5
click at [588, 259] on div ".deletable-edge-delete-btn { width: 20px; height: 20px; border: 0px solid #ffff…" at bounding box center [431, 280] width 863 height 424
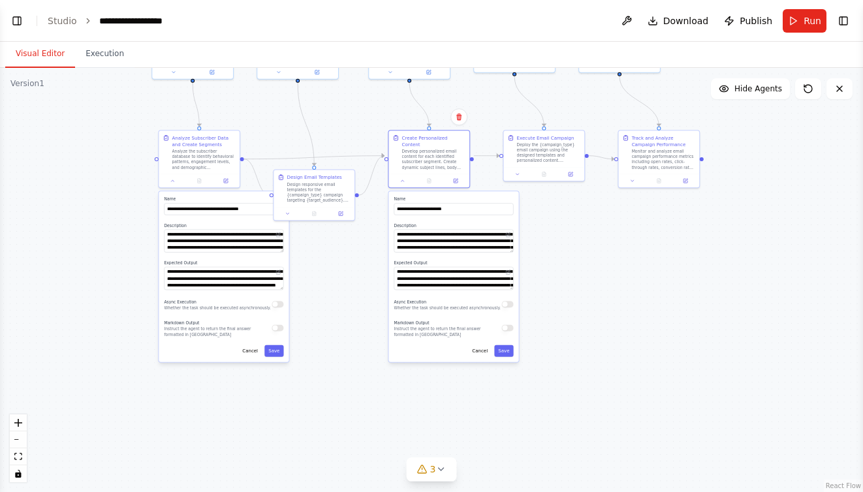
click at [535, 317] on div ".deletable-edge-delete-btn { width: 20px; height: 20px; border: 0px solid #ffff…" at bounding box center [431, 280] width 863 height 424
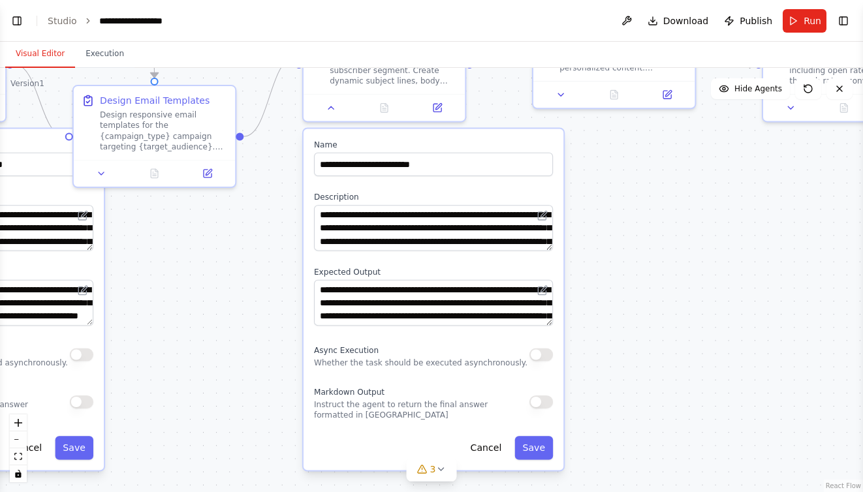
drag, startPoint x: 538, startPoint y: 301, endPoint x: 597, endPoint y: 364, distance: 86.8
click at [597, 364] on div ".deletable-edge-delete-btn { width: 20px; height: 20px; border: 0px solid #ffff…" at bounding box center [431, 280] width 863 height 424
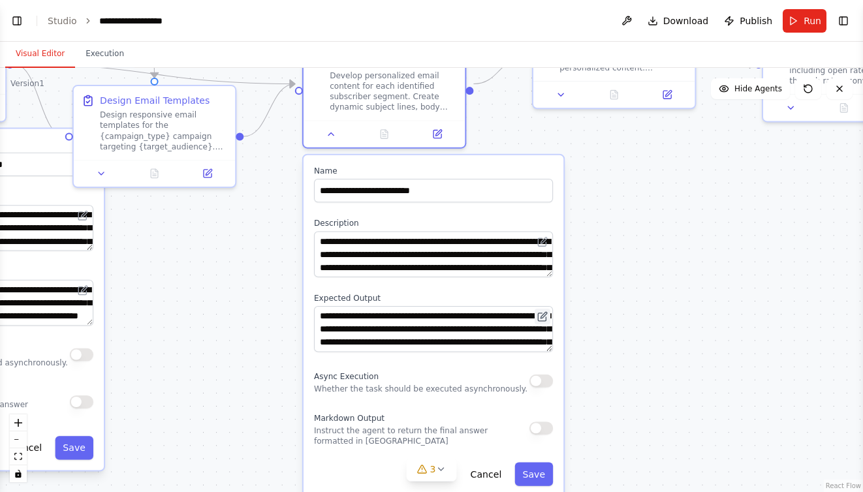
drag, startPoint x: 548, startPoint y: 281, endPoint x: 550, endPoint y: 306, distance: 24.9
click at [550, 309] on button at bounding box center [543, 317] width 16 height 16
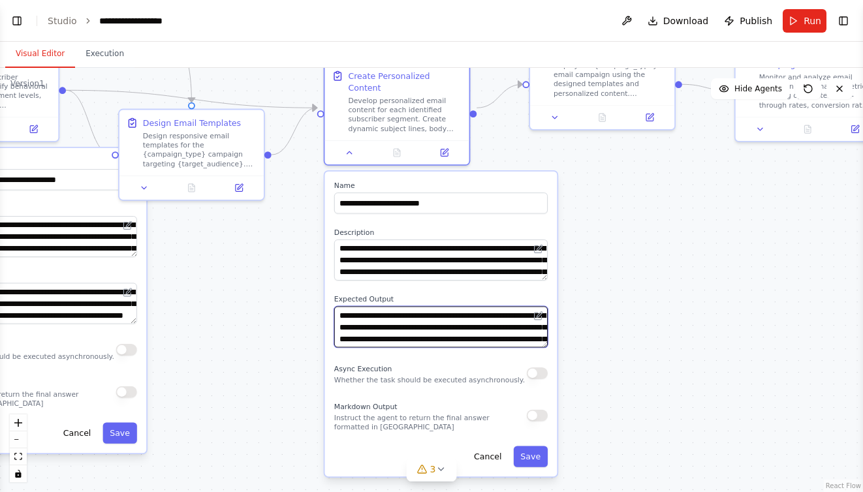
scroll to position [26, 0]
drag, startPoint x: 499, startPoint y: 311, endPoint x: 464, endPoint y: 347, distance: 50.3
click at [464, 347] on div "**********" at bounding box center [440, 324] width 232 height 305
click at [629, 358] on div ".deletable-edge-delete-btn { width: 20px; height: 20px; border: 0px solid #ffff…" at bounding box center [431, 280] width 863 height 424
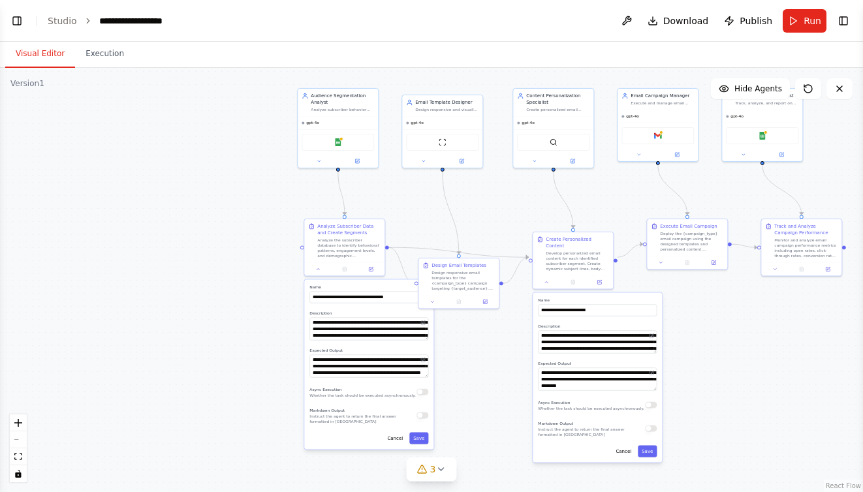
drag, startPoint x: 176, startPoint y: 247, endPoint x: 247, endPoint y: 350, distance: 124.4
click at [247, 350] on div ".deletable-edge-delete-btn { width: 20px; height: 20px; border: 0px solid #ffff…" at bounding box center [431, 280] width 863 height 424
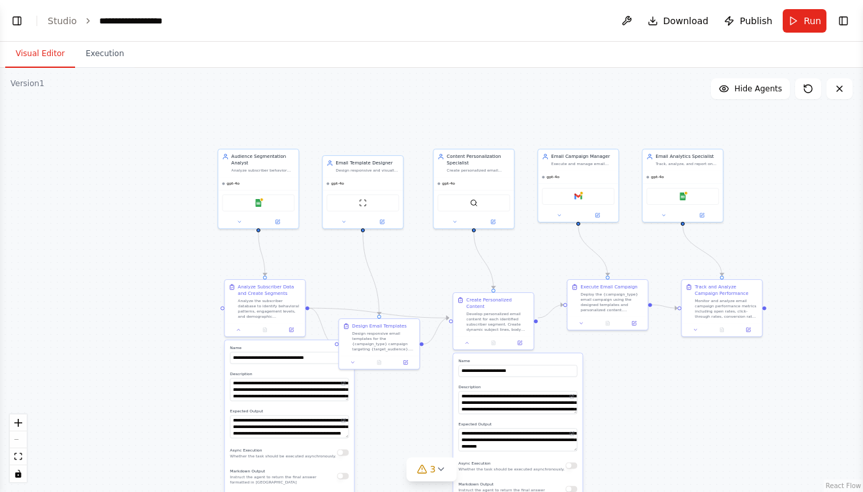
drag, startPoint x: 219, startPoint y: 164, endPoint x: 139, endPoint y: 225, distance: 100.2
click at [139, 225] on div ".deletable-edge-delete-btn { width: 20px; height: 20px; border: 0px solid #ffff…" at bounding box center [431, 280] width 863 height 424
click at [257, 156] on div "Audience Segmentation Analyst" at bounding box center [262, 158] width 63 height 13
click at [286, 310] on div "Analyze the subscriber database to identify behavioral patterns, engagement lev…" at bounding box center [269, 307] width 63 height 21
click at [548, 391] on textarea "**********" at bounding box center [517, 402] width 119 height 23
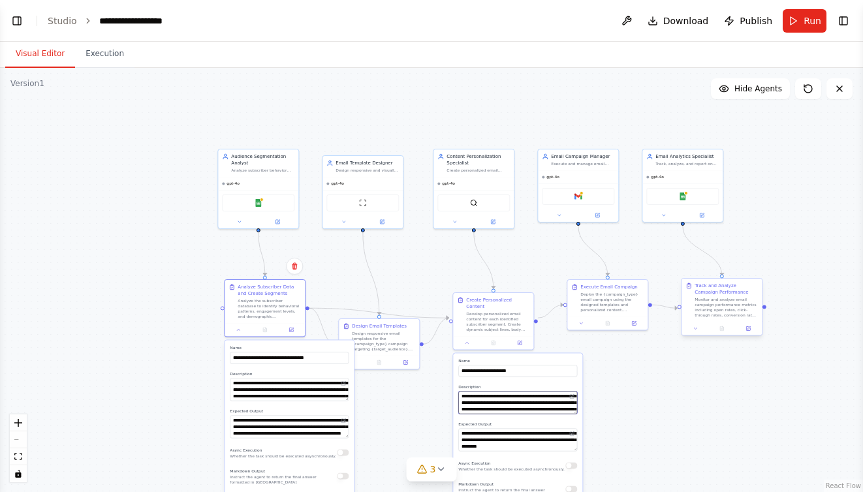
type textarea "**********"
click at [712, 294] on div "Track and Analyze Campaign Performance" at bounding box center [726, 289] width 63 height 13
click at [751, 265] on icon at bounding box center [751, 266] width 5 height 7
drag, startPoint x: 720, startPoint y: 266, endPoint x: 721, endPoint y: 233, distance: 32.7
click at [720, 266] on button "Confirm" at bounding box center [714, 267] width 46 height 16
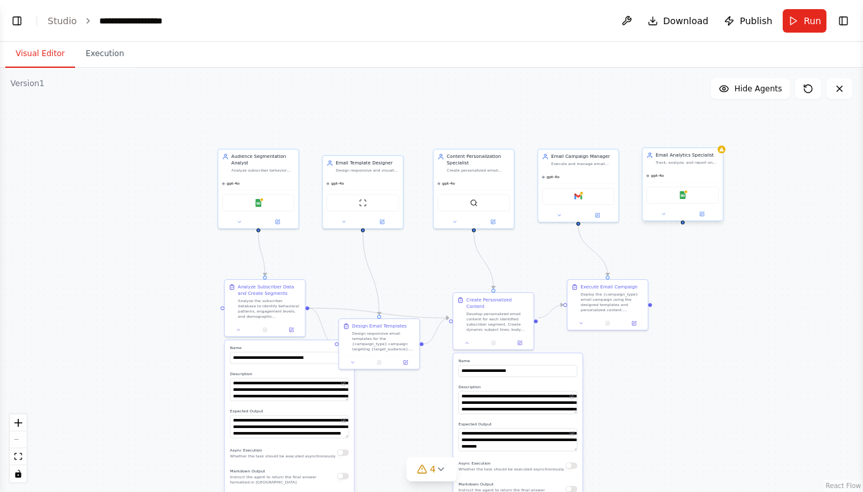
click at [719, 156] on div "Email Analytics Specialist Track, analyze, and report on email campaign perform…" at bounding box center [682, 158] width 80 height 21
click at [712, 142] on button at bounding box center [712, 134] width 17 height 17
click at [676, 136] on button "Confirm" at bounding box center [675, 135] width 46 height 16
click at [601, 146] on div ".deletable-edge-delete-btn { width: 20px; height: 20px; border: 0px solid #ffff…" at bounding box center [431, 280] width 863 height 424
click at [602, 164] on div "Execute and manage email campaigns by coordinating template deployment, audienc…" at bounding box center [582, 162] width 63 height 5
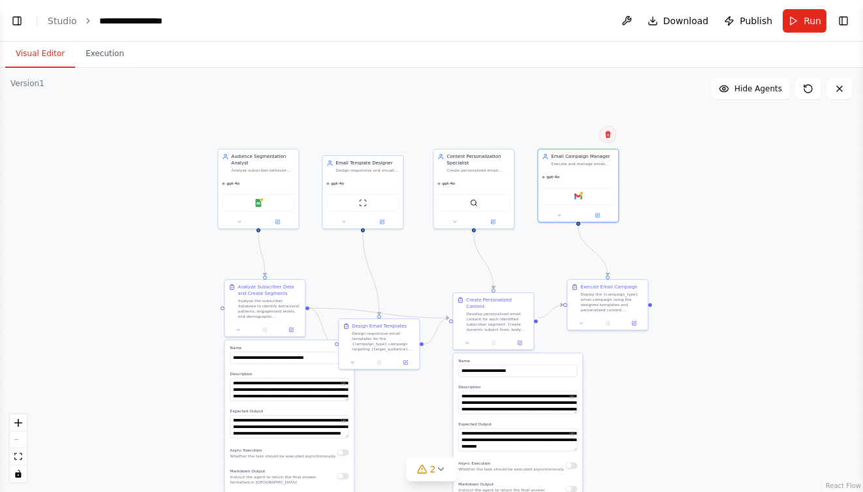
click at [608, 136] on icon at bounding box center [608, 135] width 8 height 8
click at [568, 132] on button "Confirm" at bounding box center [571, 135] width 46 height 16
click at [624, 295] on div "Deploy the {campaign_type} email campaign using the designed templates and pers…" at bounding box center [611, 301] width 63 height 21
click at [637, 270] on icon at bounding box center [637, 266] width 8 height 8
click at [604, 266] on button "Confirm" at bounding box center [600, 267] width 46 height 16
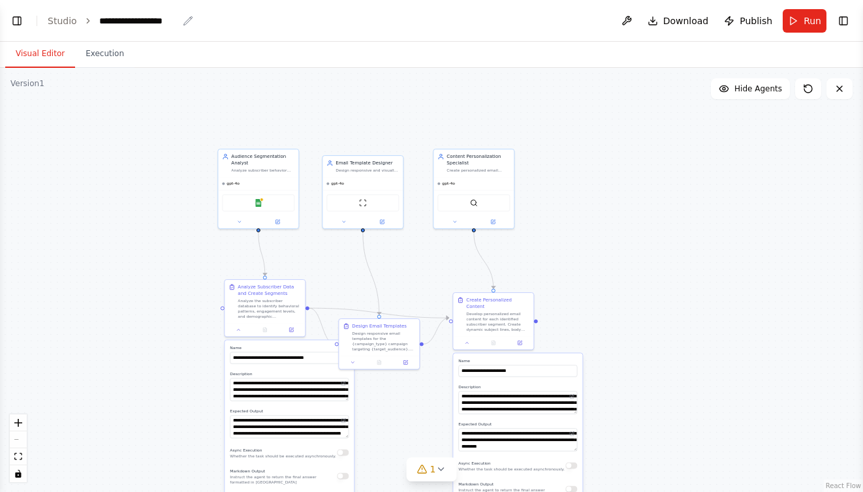
click at [140, 15] on div "**********" at bounding box center [138, 20] width 79 height 13
click at [136, 20] on div "**********" at bounding box center [148, 20] width 98 height 13
click at [181, 26] on div "**********" at bounding box center [148, 20] width 98 height 13
click at [106, 21] on div "**********" at bounding box center [148, 20] width 98 height 13
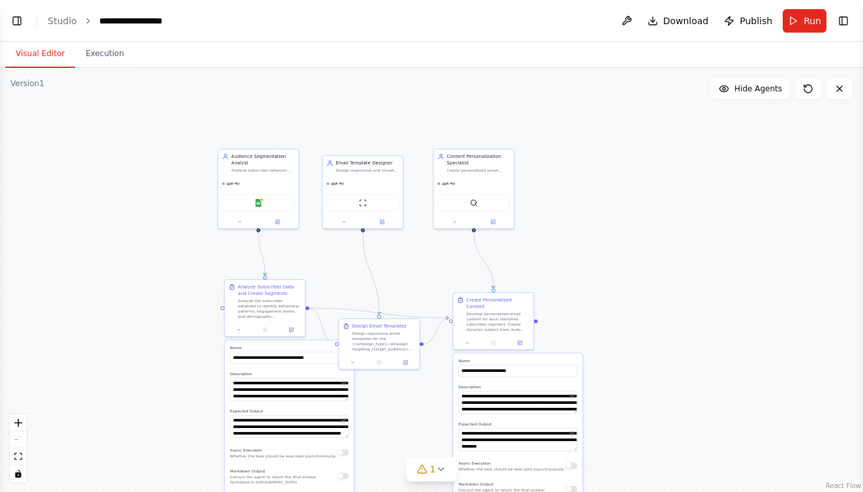
drag, startPoint x: 194, startPoint y: 31, endPoint x: 192, endPoint y: 22, distance: 9.3
click at [194, 31] on header "**********" at bounding box center [431, 21] width 863 height 42
click at [185, 18] on icon "breadcrumb" at bounding box center [188, 21] width 10 height 10
click at [187, 22] on icon "breadcrumb" at bounding box center [188, 21] width 10 height 10
click at [185, 22] on icon "breadcrumb" at bounding box center [188, 21] width 10 height 10
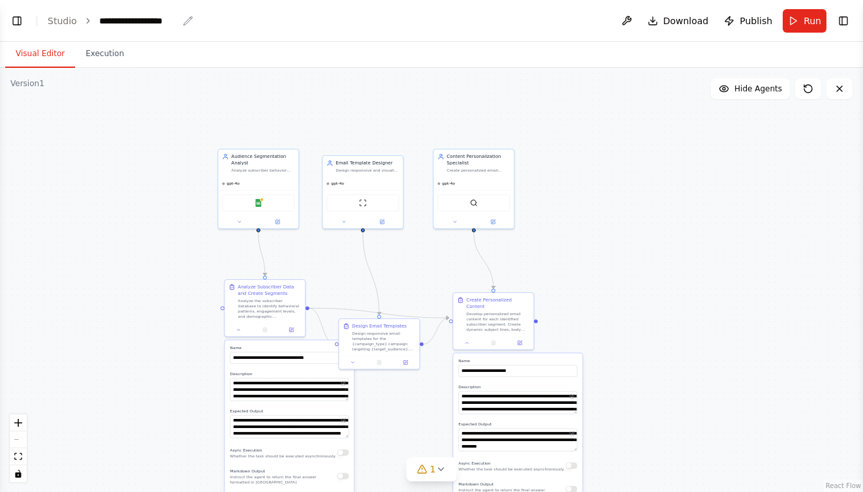
click at [183, 20] on icon "breadcrumb" at bounding box center [188, 21] width 10 height 10
click at [178, 20] on div "**********" at bounding box center [146, 20] width 95 height 13
click at [187, 20] on icon "breadcrumb" at bounding box center [188, 20] width 8 height 8
click at [146, 17] on div "**********" at bounding box center [138, 20] width 79 height 13
click at [146, 17] on div "**********" at bounding box center [148, 20] width 98 height 13
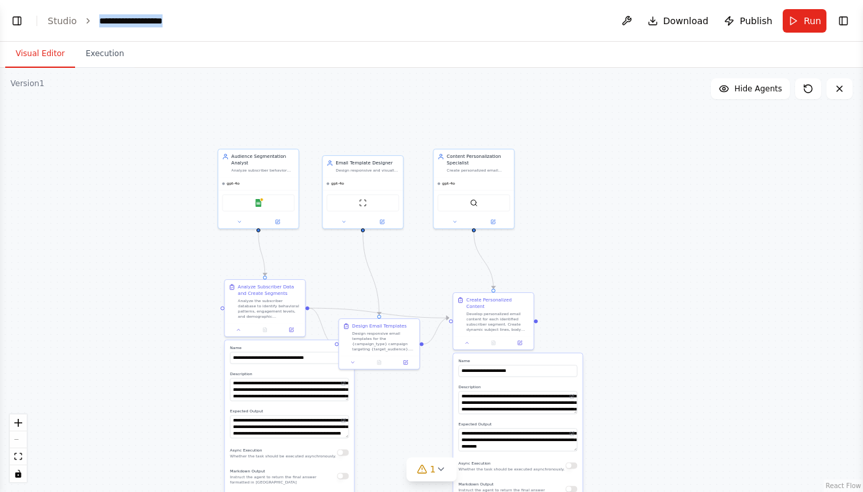
click at [146, 17] on div "**********" at bounding box center [148, 20] width 98 height 13
click at [465, 205] on div "SerperDevTool" at bounding box center [473, 201] width 72 height 17
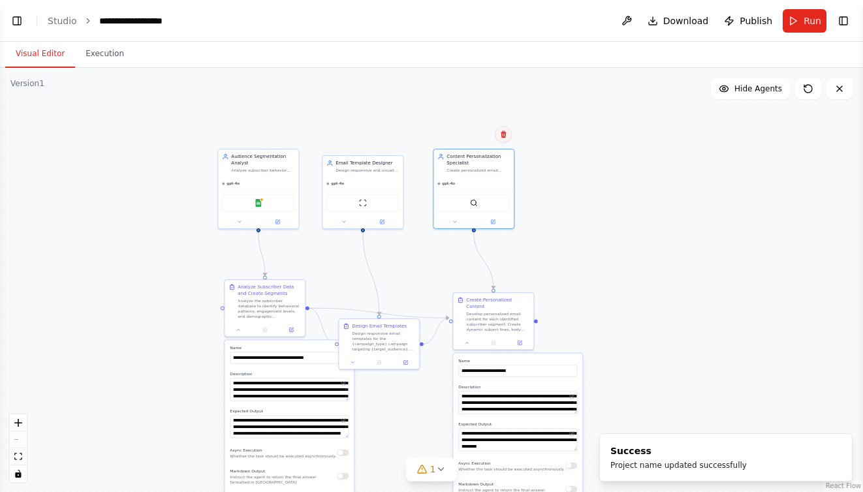
click at [505, 133] on icon at bounding box center [503, 134] width 5 height 7
click at [473, 131] on button "Confirm" at bounding box center [466, 135] width 46 height 16
click at [470, 136] on button "Confirm" at bounding box center [466, 135] width 46 height 16
click at [508, 319] on div "Develop personalized email content for each identified subscriber segment. Crea…" at bounding box center [497, 321] width 63 height 21
click at [525, 285] on button at bounding box center [522, 280] width 17 height 17
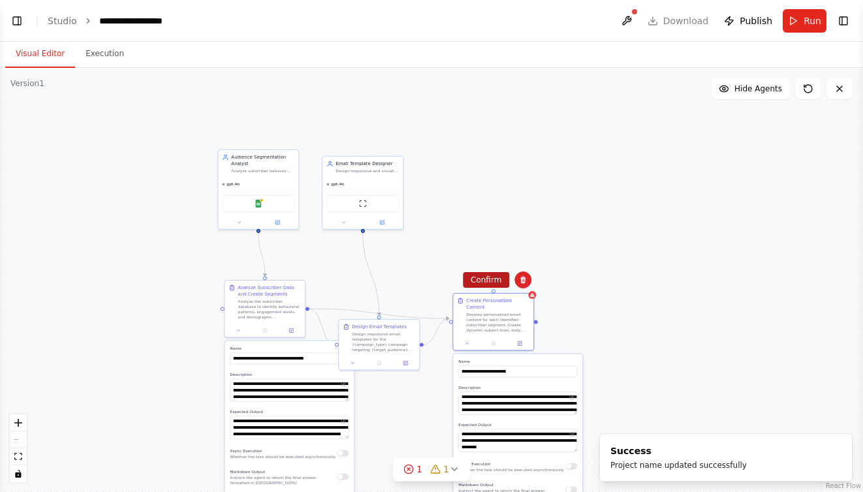
click at [482, 277] on button "Confirm" at bounding box center [486, 280] width 46 height 16
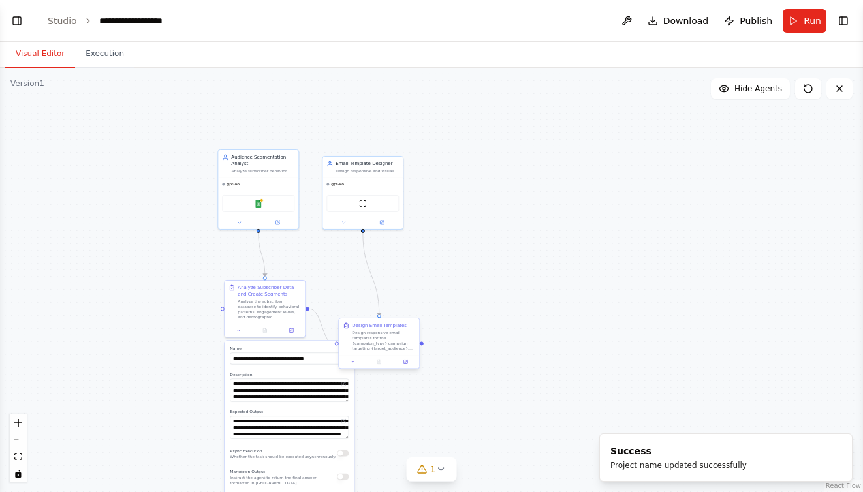
click at [396, 327] on div "Design Email Templates" at bounding box center [379, 326] width 55 height 7
click at [413, 304] on icon at bounding box center [411, 306] width 5 height 7
click at [371, 307] on button "Confirm" at bounding box center [375, 306] width 46 height 16
click at [264, 300] on div "Analyze the subscriber database to identify behavioral patterns, engagement lev…" at bounding box center [268, 308] width 63 height 21
click at [296, 268] on icon at bounding box center [294, 267] width 8 height 8
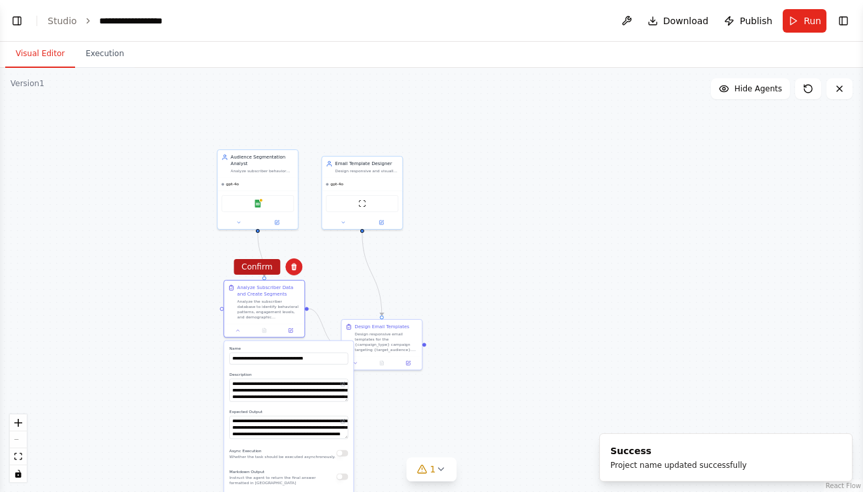
click at [260, 268] on button "Confirm" at bounding box center [257, 267] width 46 height 16
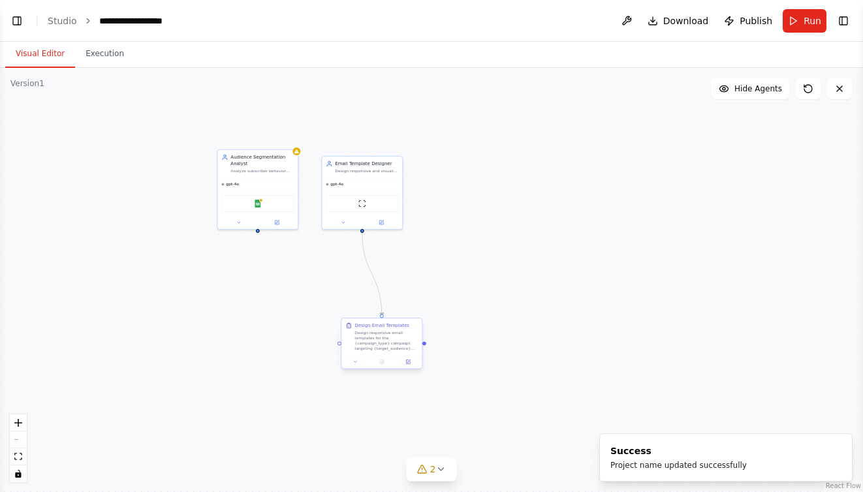
click at [405, 329] on div "Design Email Templates Design responsive email templates for the {campaign_type…" at bounding box center [386, 337] width 63 height 29
click at [410, 306] on icon at bounding box center [411, 306] width 8 height 8
click at [377, 308] on button "Confirm" at bounding box center [374, 306] width 46 height 16
click at [360, 168] on div "Design responsive and visually appealing email templates for {campaign_type} ca…" at bounding box center [366, 169] width 63 height 5
click at [392, 144] on icon at bounding box center [391, 141] width 5 height 7
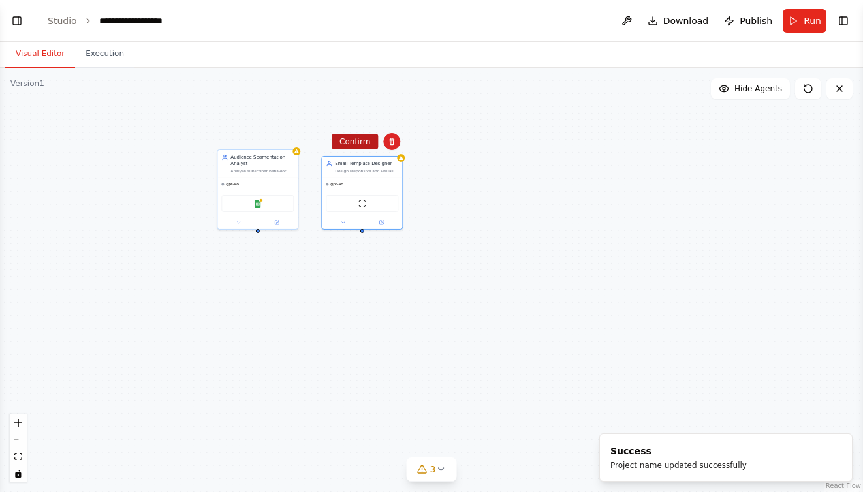
click at [365, 136] on button "Confirm" at bounding box center [355, 142] width 46 height 16
click at [442, 469] on icon at bounding box center [440, 469] width 5 height 3
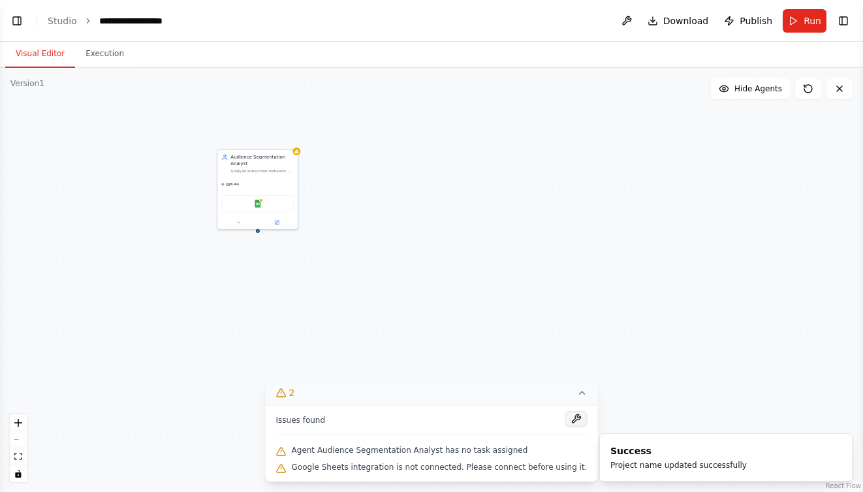
click at [571, 420] on button at bounding box center [576, 419] width 22 height 16
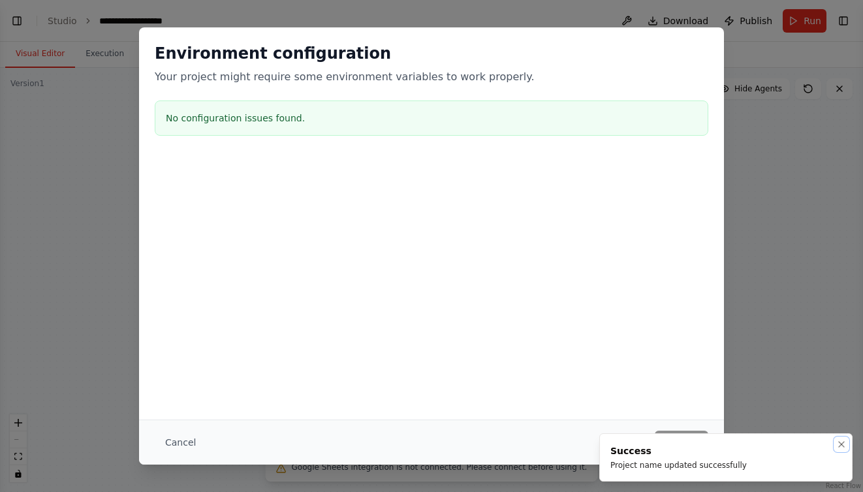
click at [821, 441] on icon "Notifications (F8)" at bounding box center [841, 444] width 10 height 10
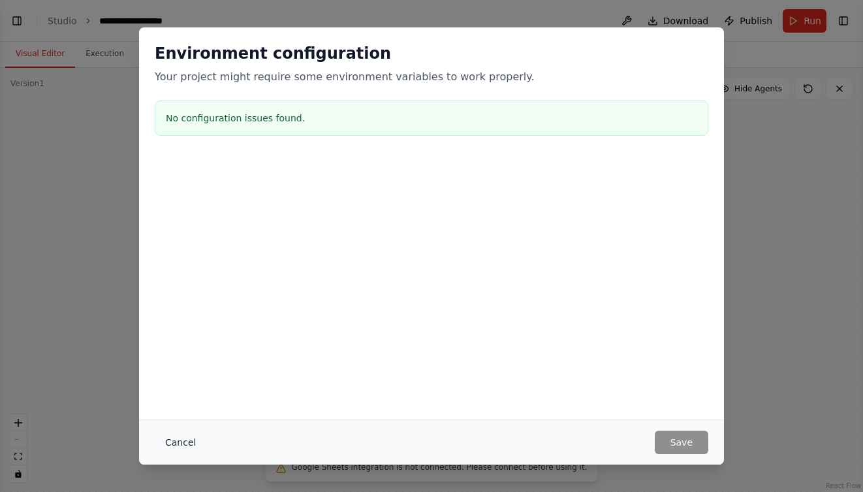
click at [173, 441] on button "Cancel" at bounding box center [181, 443] width 52 height 24
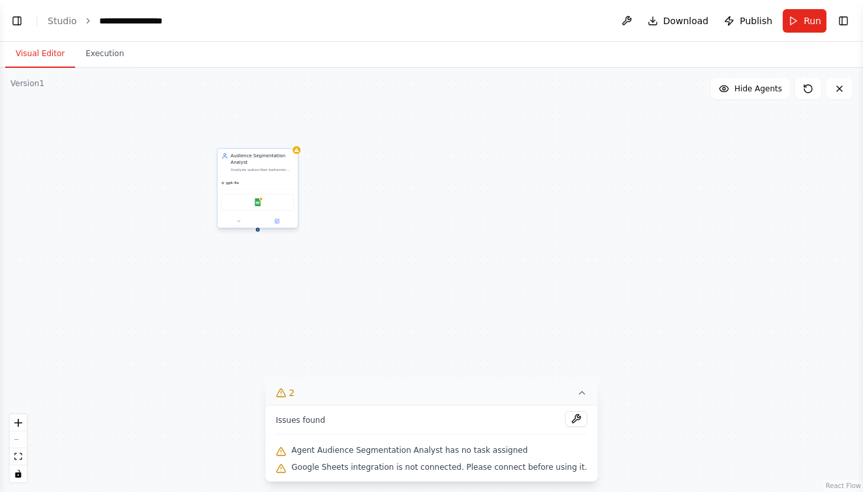
click at [245, 167] on div "Analyze subscriber behavior data and segment audiences based on {segmentation_c…" at bounding box center [261, 169] width 63 height 5
click at [19, 420] on icon "zoom in" at bounding box center [18, 423] width 8 height 8
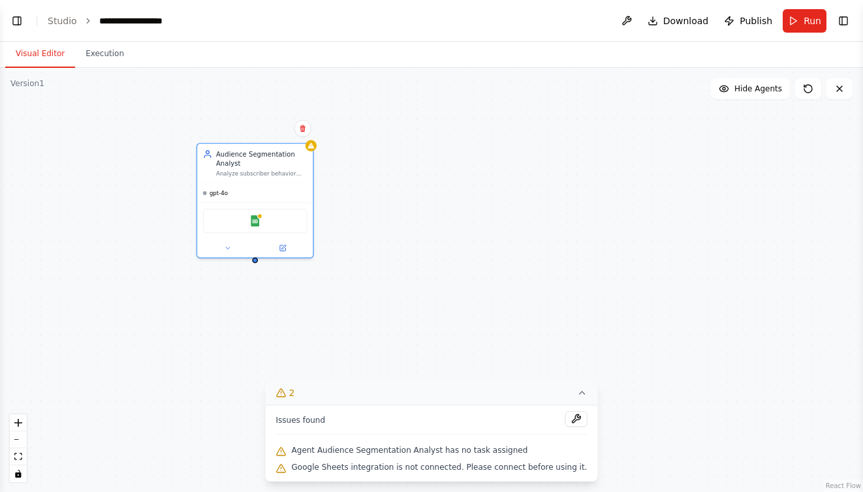
drag, startPoint x: 260, startPoint y: 306, endPoint x: 334, endPoint y: 356, distance: 89.3
click at [334, 356] on div "Audience Segmentation Analyst Analyze subscriber behavior data and segment audi…" at bounding box center [431, 280] width 863 height 424
click at [245, 161] on div "Audience Segmentation Analyst" at bounding box center [261, 157] width 91 height 19
click at [274, 157] on div "Audience Segmentation Analyst" at bounding box center [261, 157] width 91 height 19
click at [230, 164] on div "Audience Segmentation Analyst" at bounding box center [261, 157] width 91 height 19
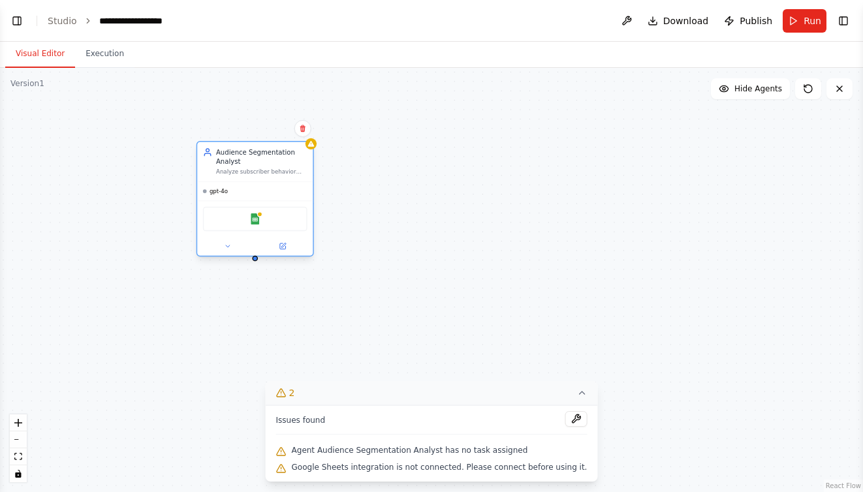
click at [230, 164] on div "Audience Segmentation Analyst" at bounding box center [261, 157] width 91 height 19
click at [283, 246] on icon at bounding box center [283, 246] width 5 height 5
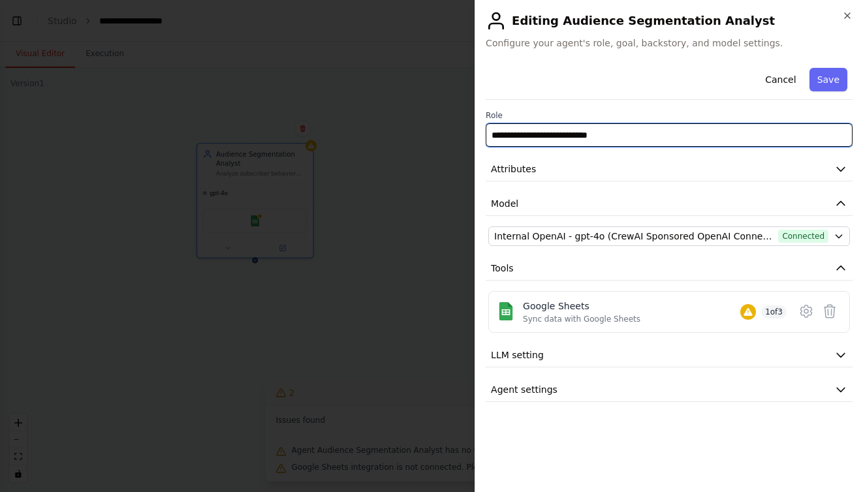
click at [600, 134] on input "**********" at bounding box center [669, 135] width 367 height 24
click at [599, 134] on input "**********" at bounding box center [669, 135] width 367 height 24
type input "**********"
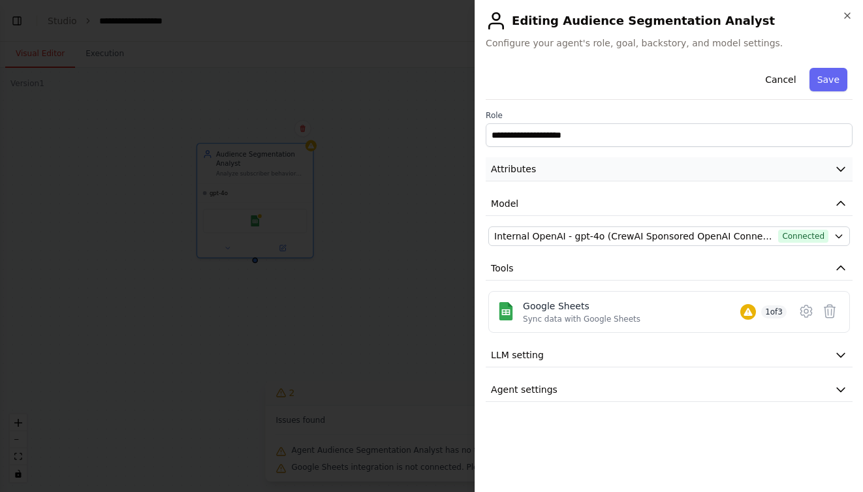
click at [702, 176] on button "Attributes" at bounding box center [669, 169] width 367 height 24
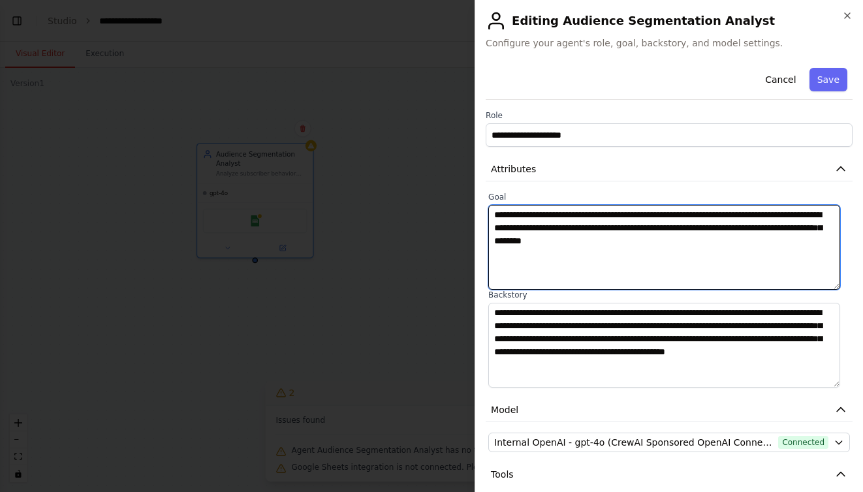
click at [639, 216] on textarea "**********" at bounding box center [664, 247] width 352 height 85
drag, startPoint x: 821, startPoint y: 246, endPoint x: 443, endPoint y: 176, distance: 384.4
click at [439, 180] on body "**********" at bounding box center [431, 246] width 863 height 492
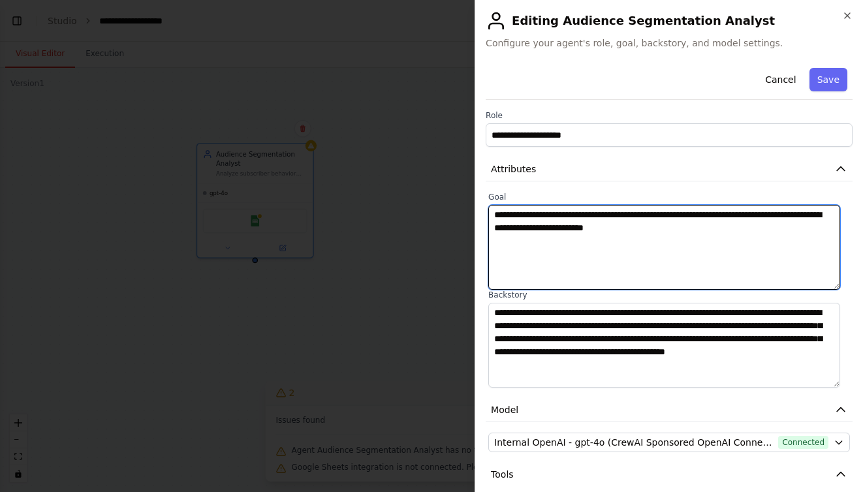
type textarea "**********"
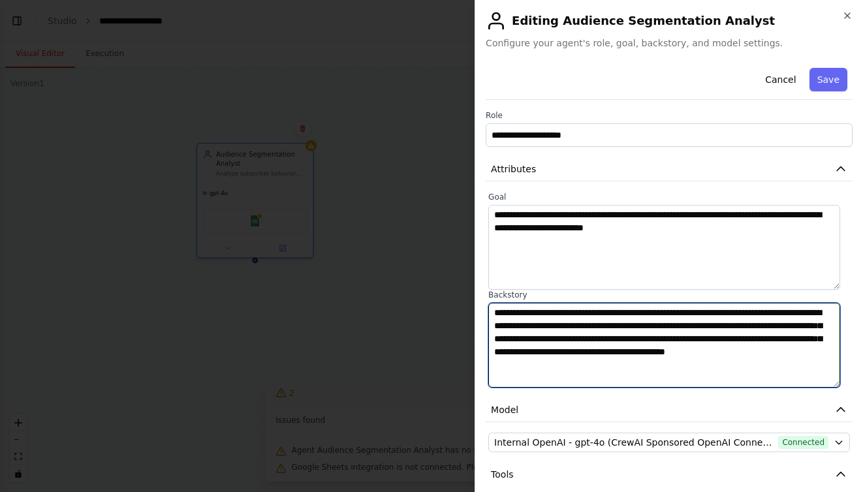
drag, startPoint x: 742, startPoint y: 369, endPoint x: 445, endPoint y: 292, distance: 306.7
click at [445, 294] on body "**********" at bounding box center [431, 246] width 863 height 492
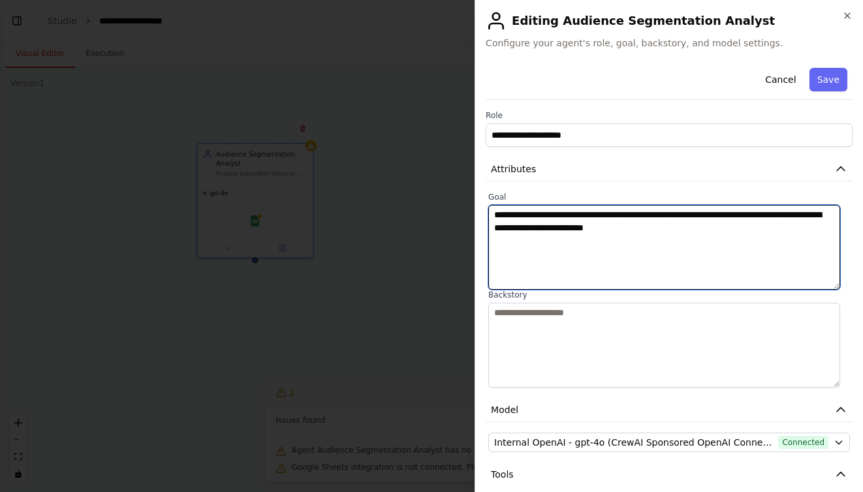
click at [535, 268] on textarea "**********" at bounding box center [664, 247] width 352 height 85
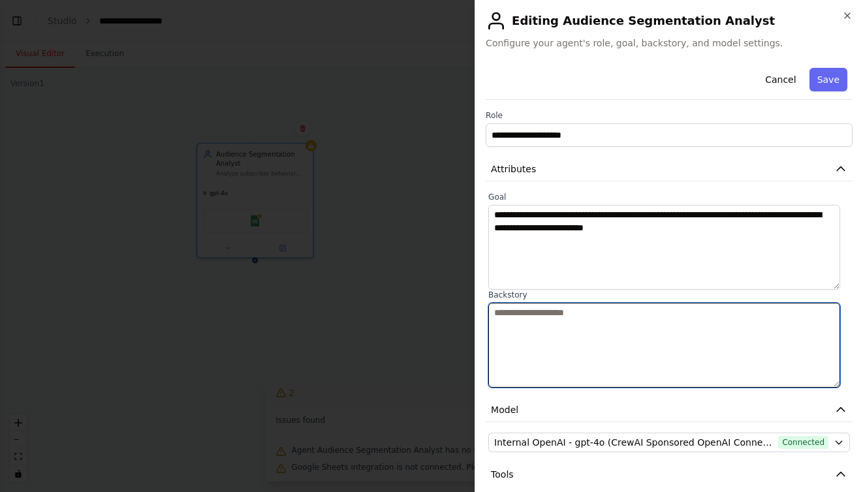
click at [539, 315] on textarea at bounding box center [664, 345] width 352 height 85
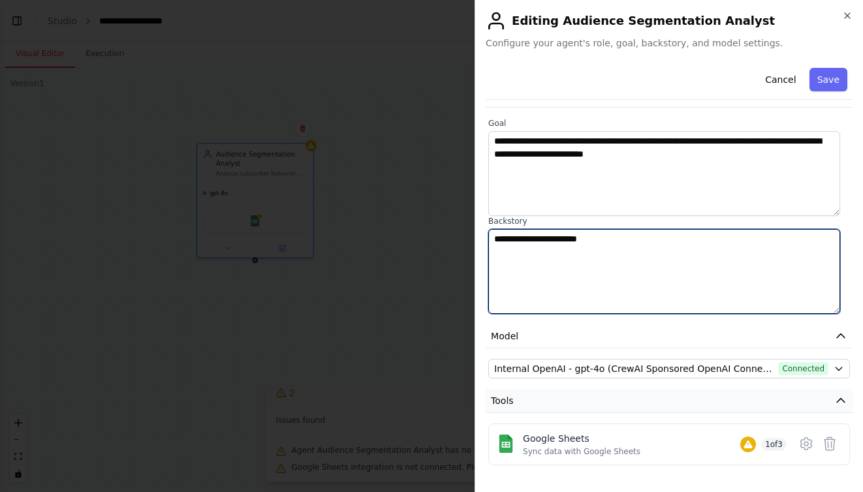
scroll to position [79, 0]
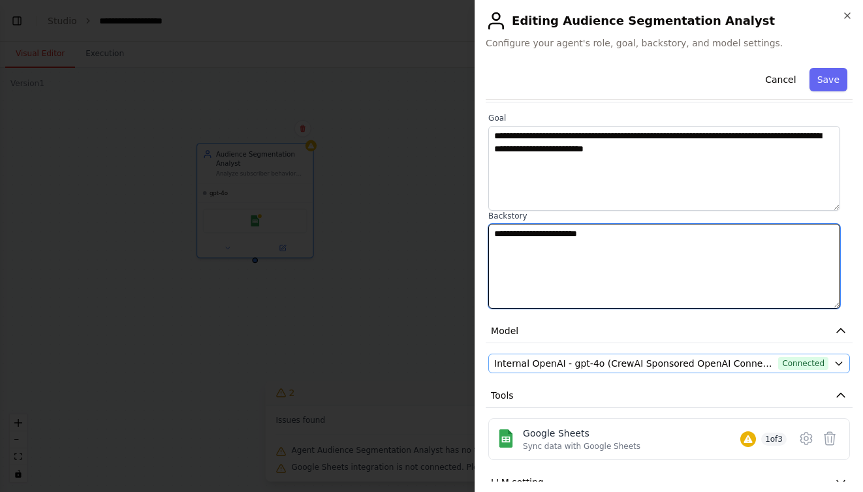
type textarea "**********"
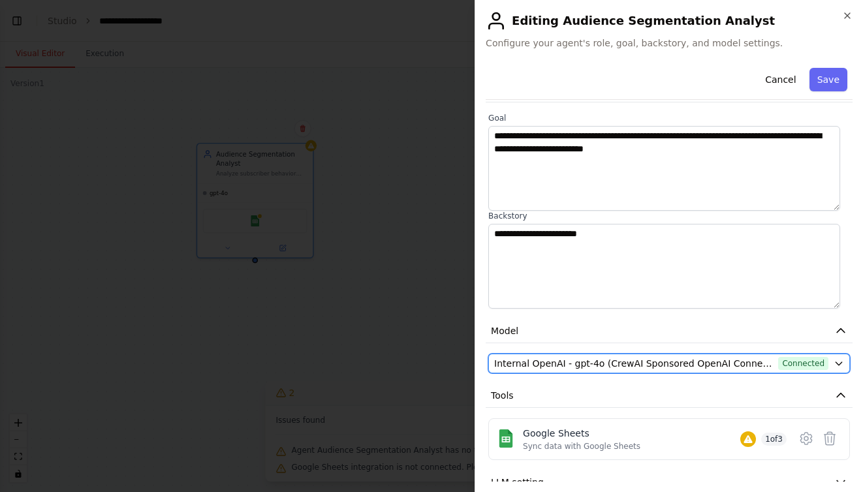
click at [780, 364] on span "Connected" at bounding box center [803, 363] width 50 height 13
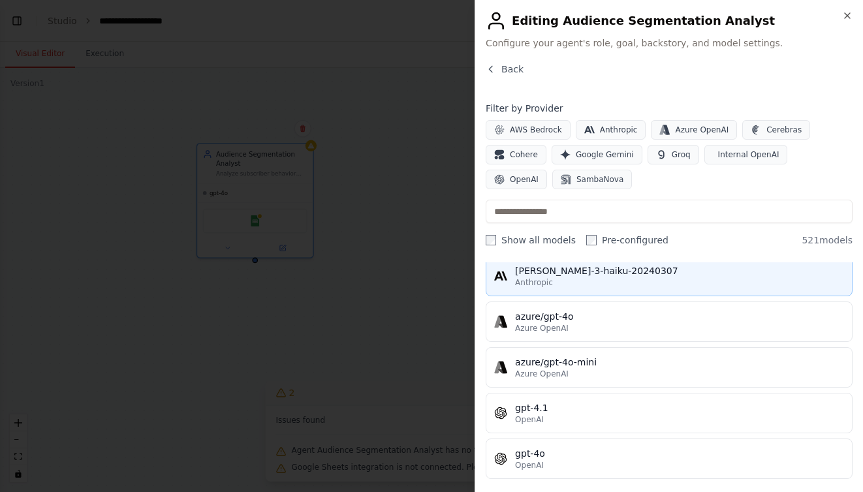
scroll to position [288, 0]
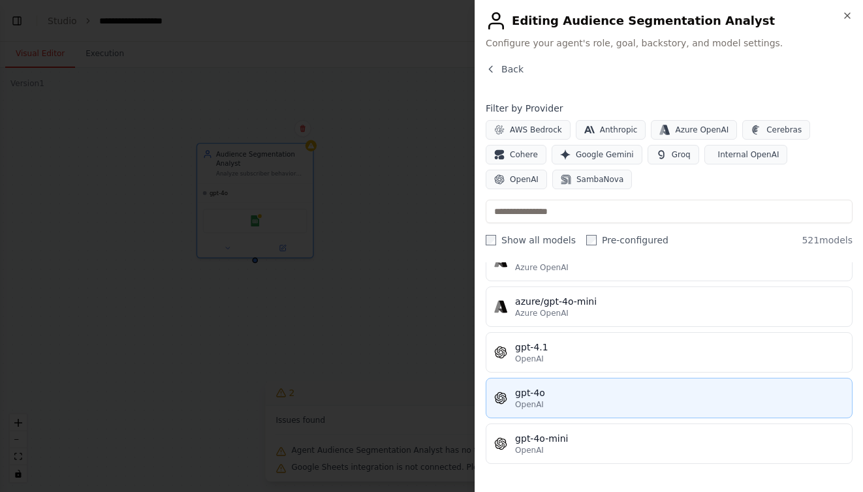
click at [577, 405] on div "OpenAI" at bounding box center [679, 405] width 329 height 10
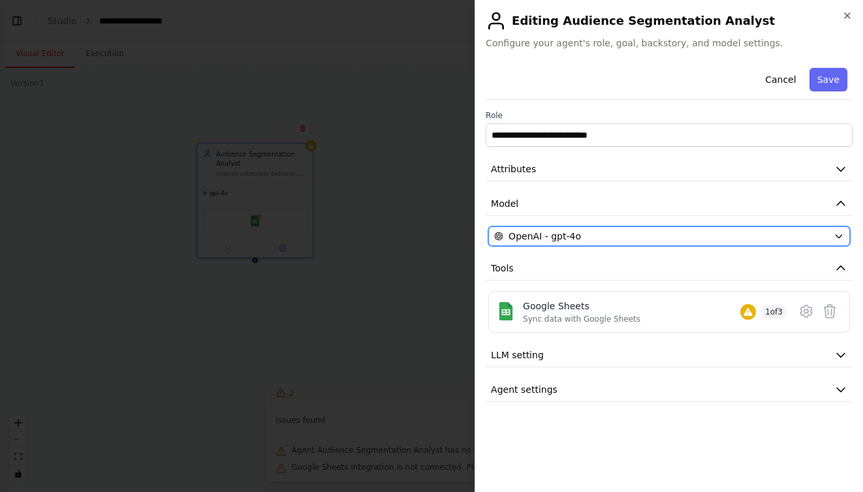
click at [665, 232] on div "OpenAI - gpt-4o" at bounding box center [661, 236] width 334 height 13
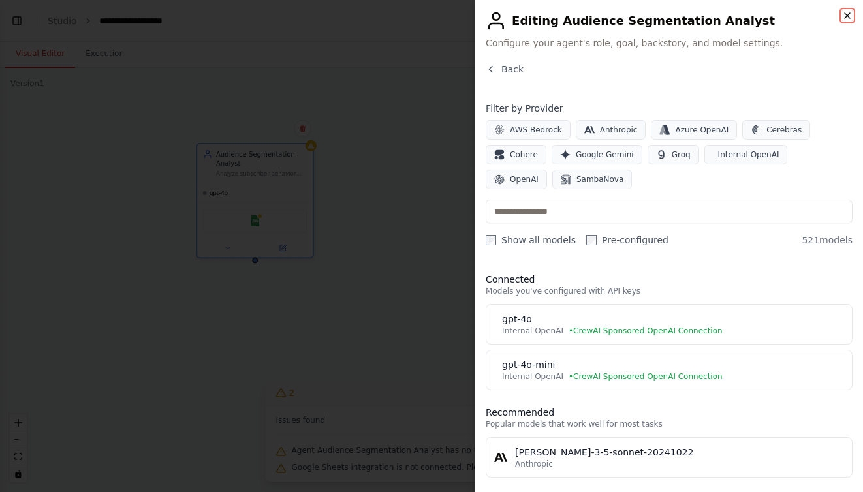
click at [821, 16] on icon "button" at bounding box center [847, 15] width 10 height 10
